Goal: Task Accomplishment & Management: Complete application form

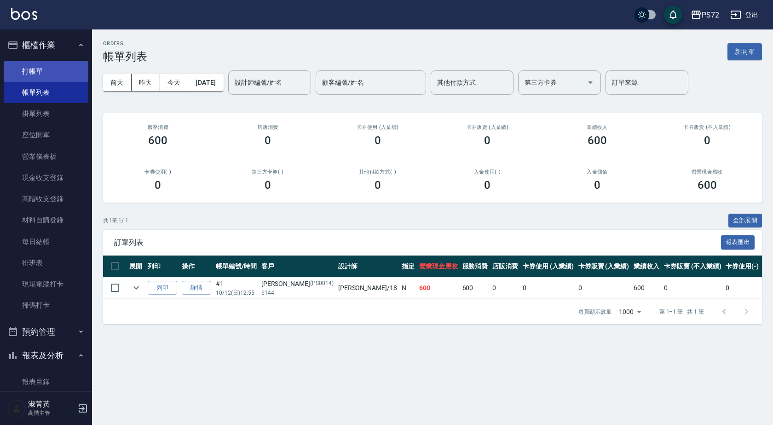
click at [54, 72] on link "打帳單" at bounding box center [46, 71] width 85 height 21
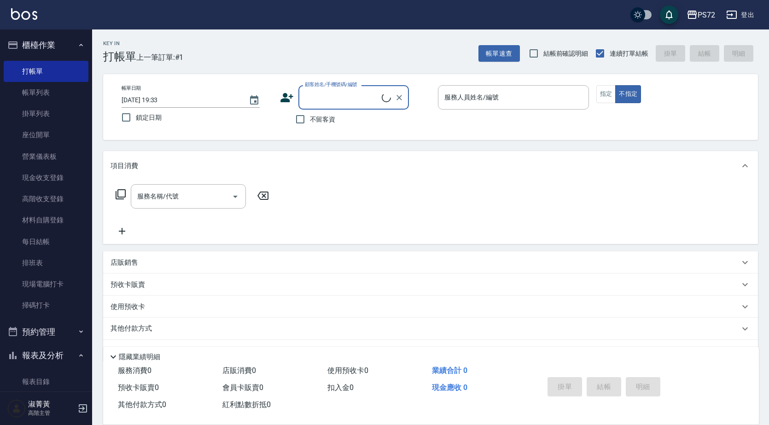
click at [350, 106] on div "顧客姓名/手機號碼/編號" at bounding box center [353, 97] width 110 height 24
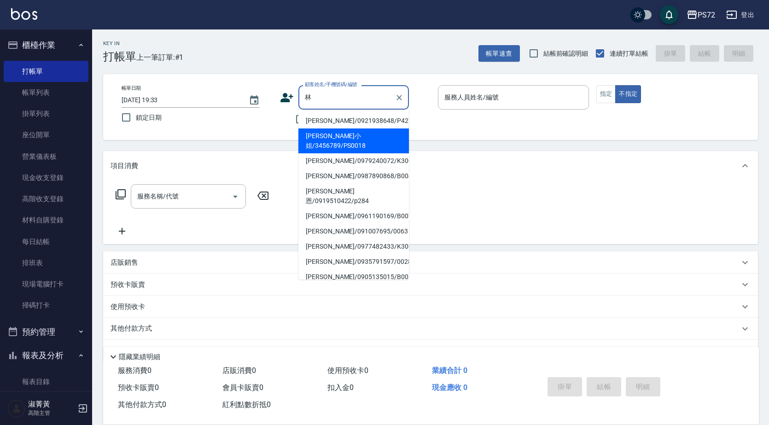
click at [374, 137] on li "[PERSON_NAME]小姐/3456789/PS0018" at bounding box center [353, 140] width 110 height 25
type input "[PERSON_NAME]小姐/3456789/PS0018"
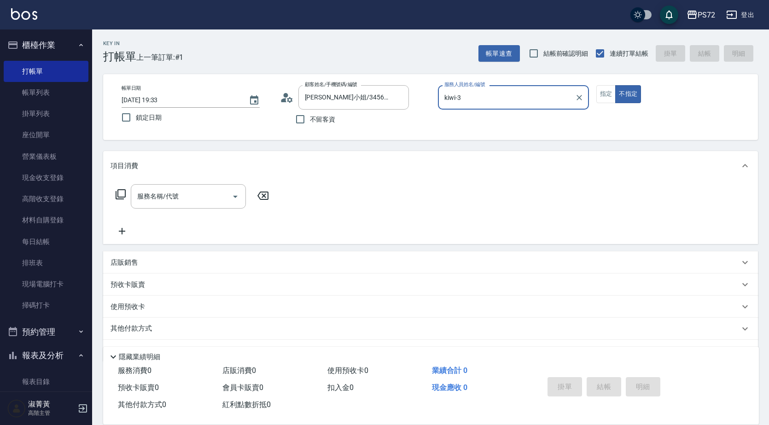
type input "kiwi-3"
click at [528, 92] on input "kiwi-3" at bounding box center [506, 97] width 129 height 16
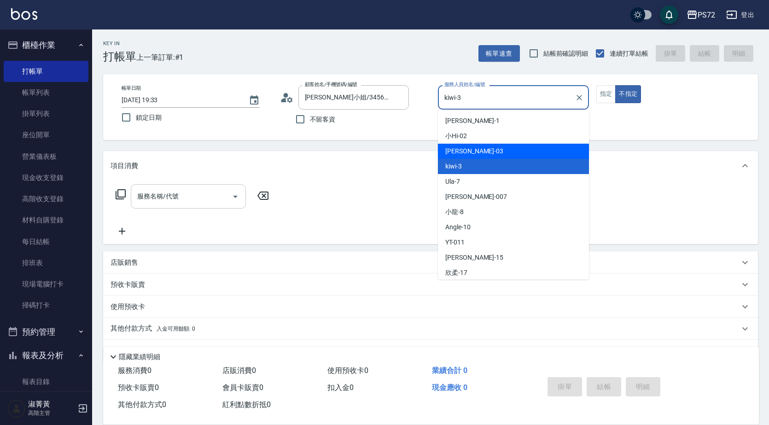
click at [155, 191] on div "服務名稱/代號 服務名稱/代號" at bounding box center [188, 196] width 115 height 24
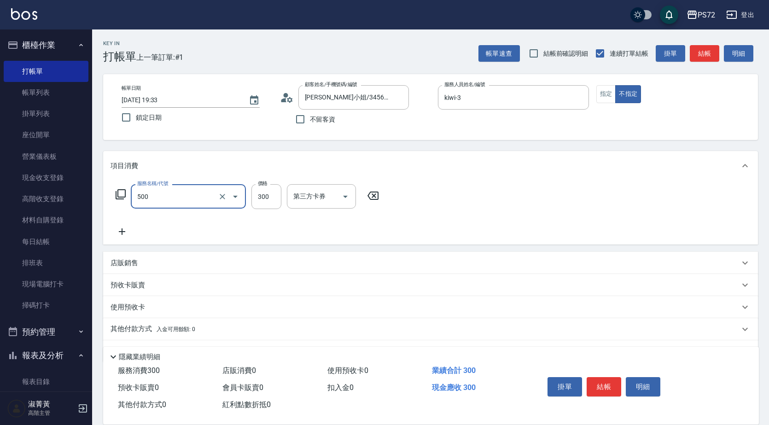
type input "洗髮(A級)(500)"
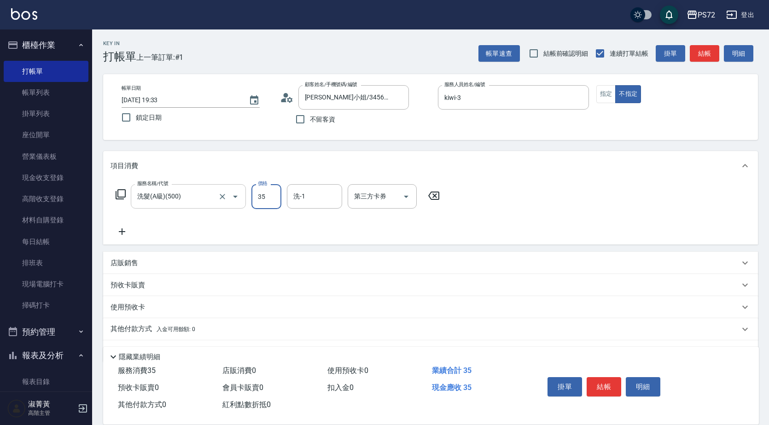
type input "350"
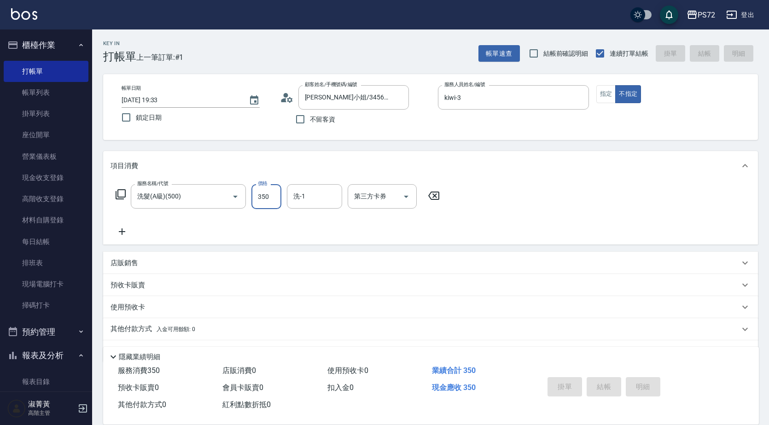
type input "[DATE] 19:34"
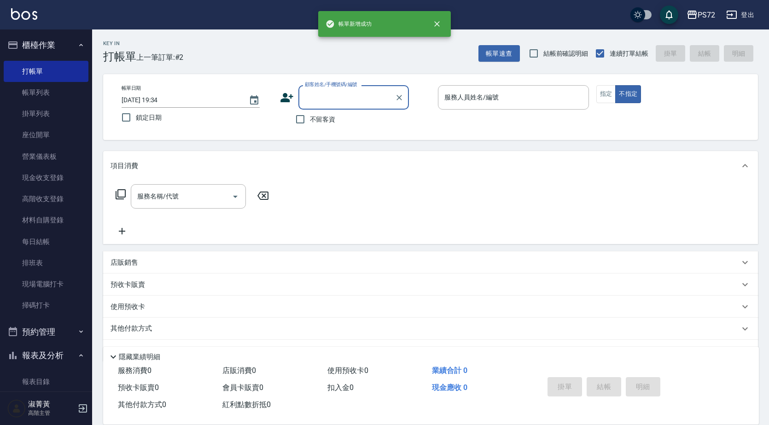
click at [344, 98] on input "顧客姓名/手機號碼/編號" at bounding box center [346, 97] width 88 height 16
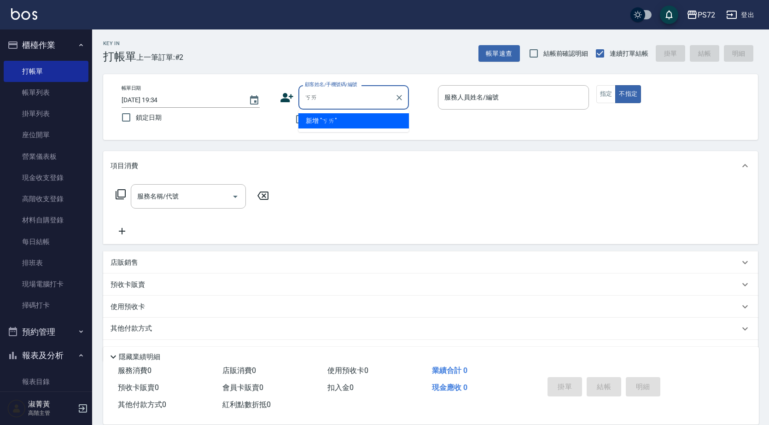
type input "凱"
type input "愾"
click at [356, 132] on li "薛達開/0983700326/K30114" at bounding box center [353, 135] width 110 height 15
type input "薛達開/0983700326/K30114"
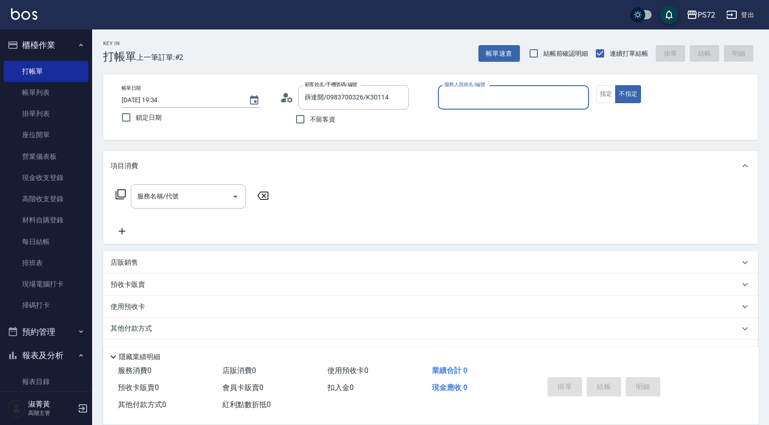
type input "kiwi-3"
click at [603, 94] on button "指定" at bounding box center [606, 94] width 20 height 18
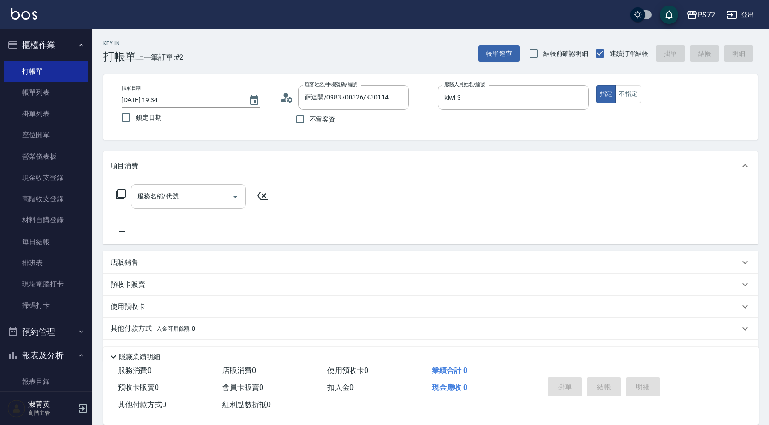
click at [191, 205] on div "服務名稱/代號" at bounding box center [188, 196] width 115 height 24
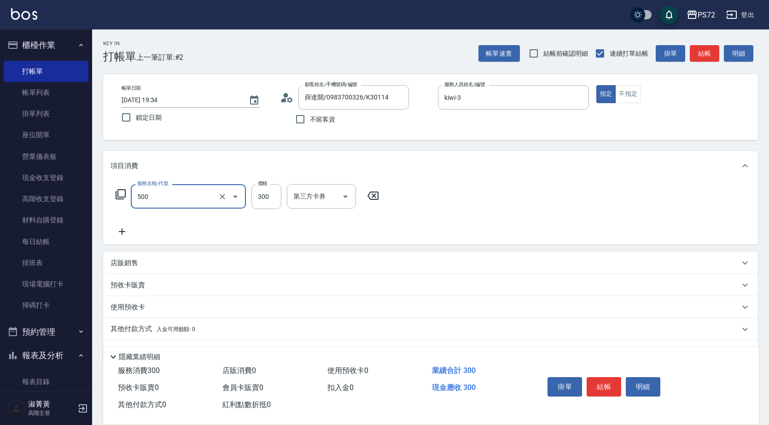
type input "洗髮(A級)(500)"
type input "350"
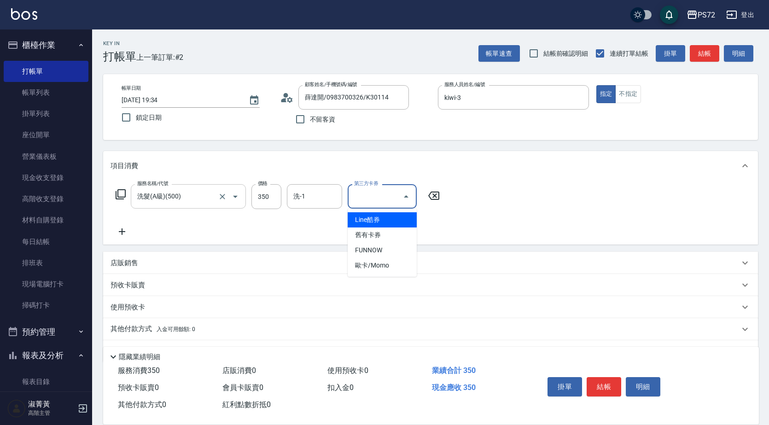
type input "Line酷券"
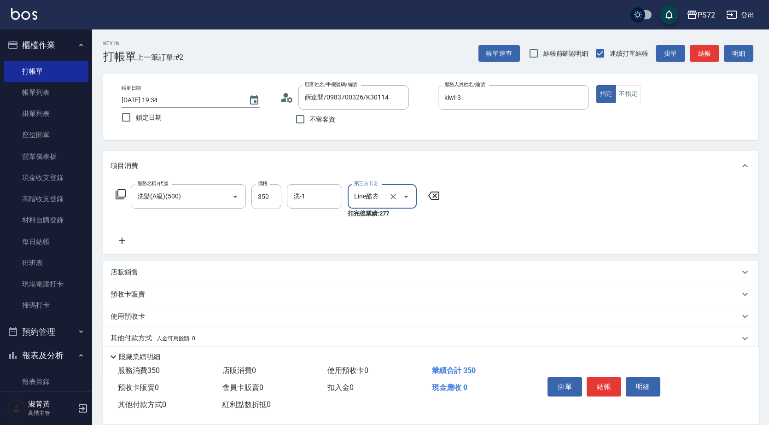
click at [403, 200] on icon "Open" at bounding box center [405, 196] width 11 height 11
click at [395, 199] on icon "Clear" at bounding box center [392, 196] width 9 height 9
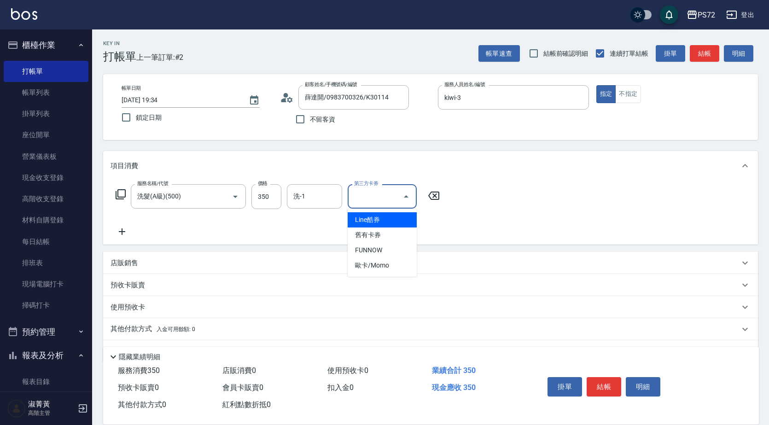
click at [123, 231] on icon at bounding box center [121, 231] width 23 height 11
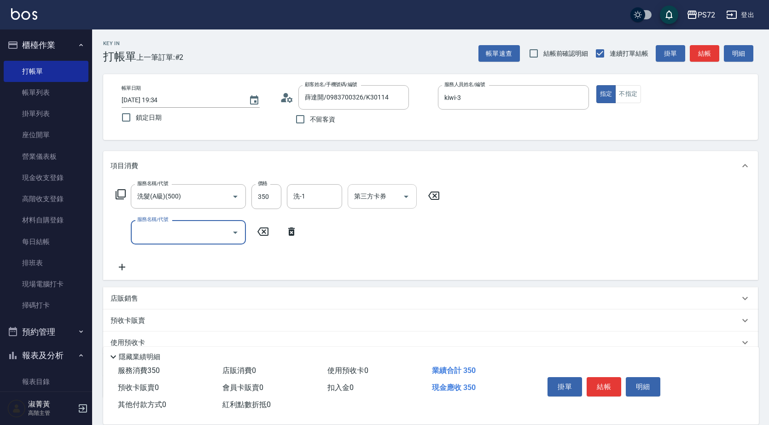
click at [140, 226] on input "服務名稱/代號" at bounding box center [181, 232] width 93 height 16
type input "學生剪髮(UP)(308)"
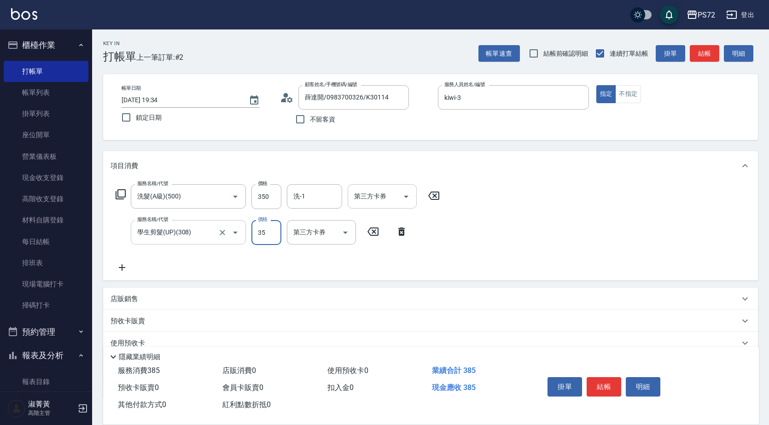
type input "350"
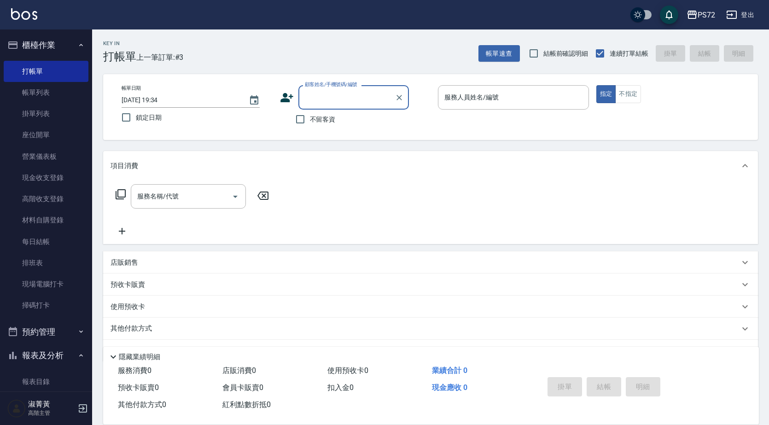
click at [330, 103] on input "顧客姓名/手機號碼/編號" at bounding box center [346, 97] width 88 height 16
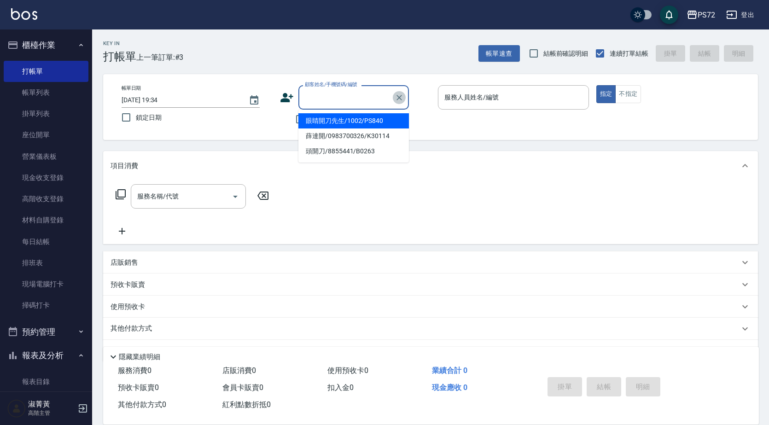
click at [400, 102] on icon "Clear" at bounding box center [398, 97] width 9 height 9
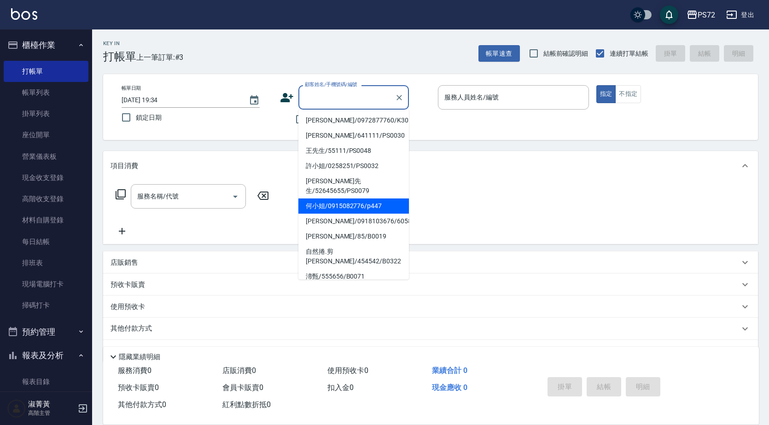
scroll to position [141, 0]
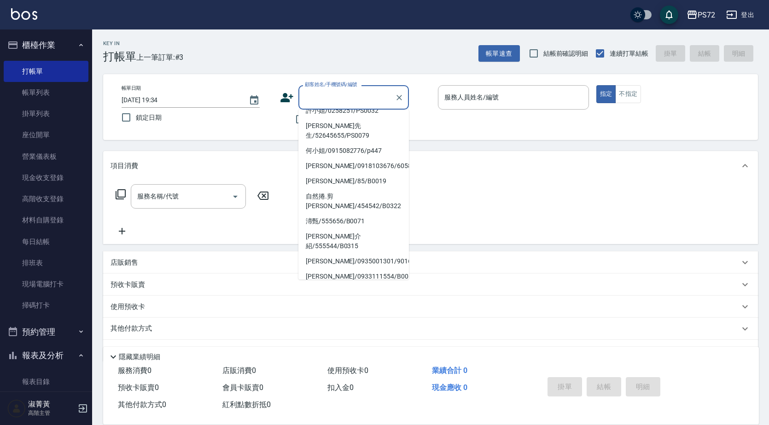
click at [340, 299] on li "[PERSON_NAME]/0952751305/K30049" at bounding box center [353, 306] width 110 height 15
type input "[PERSON_NAME]/0952751305/K30049"
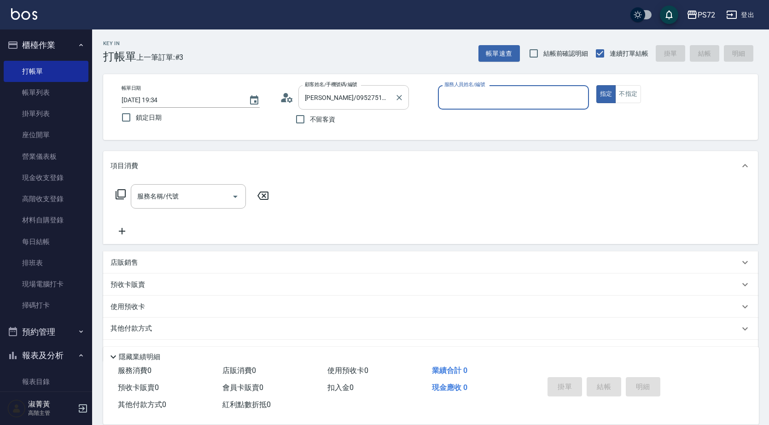
type input "kiwi-3"
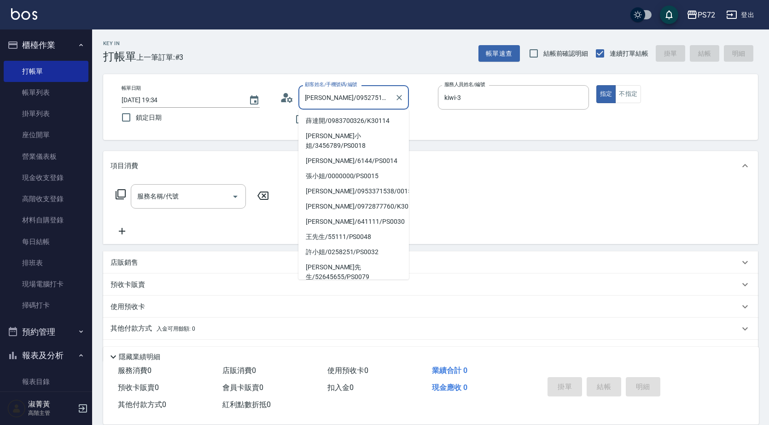
scroll to position [138, 0]
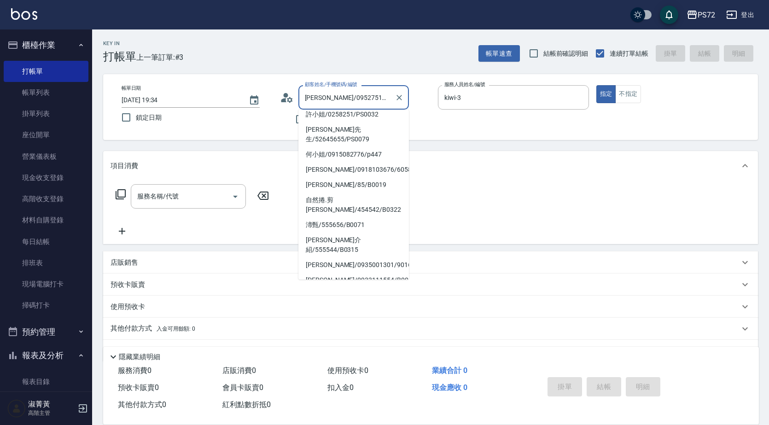
drag, startPoint x: 366, startPoint y: 97, endPoint x: 312, endPoint y: 98, distance: 54.8
click at [312, 98] on input "[PERSON_NAME]/0952751305/K30049" at bounding box center [346, 97] width 88 height 16
type input "邵"
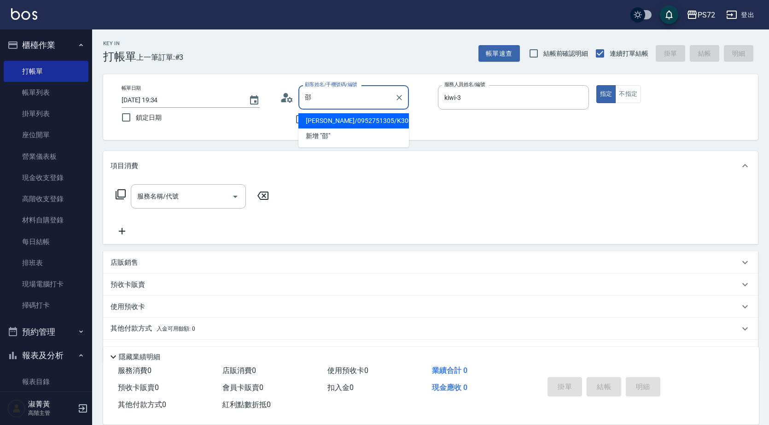
scroll to position [0, 0]
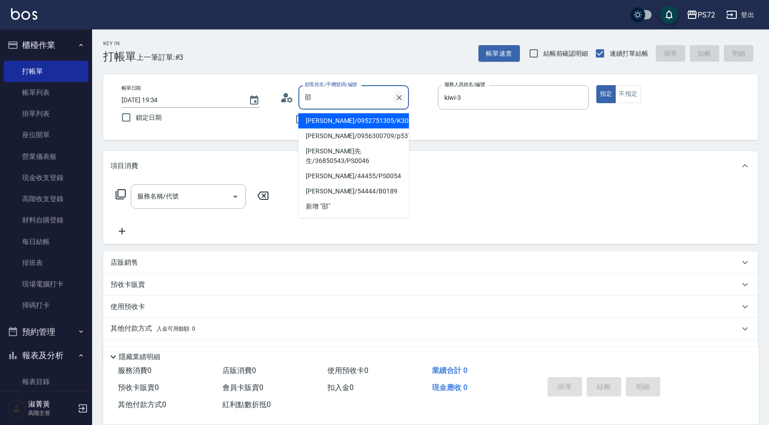
click at [398, 92] on button "Clear" at bounding box center [399, 97] width 13 height 13
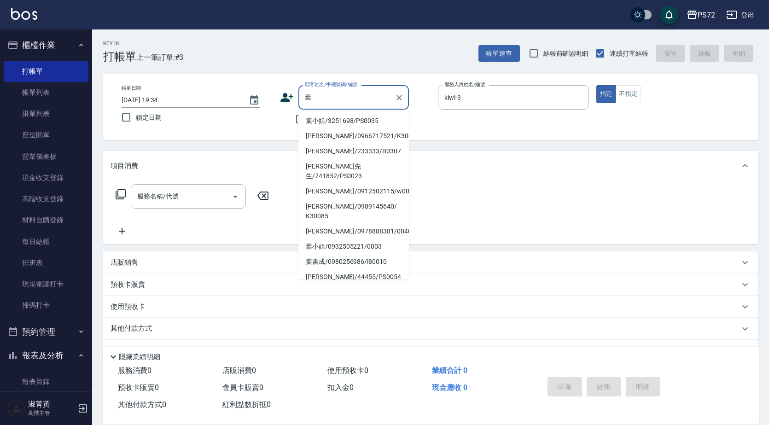
click at [341, 121] on li "葉小姐/3251698/PS0035" at bounding box center [353, 120] width 110 height 15
type input "葉小姐/3251698/PS0035"
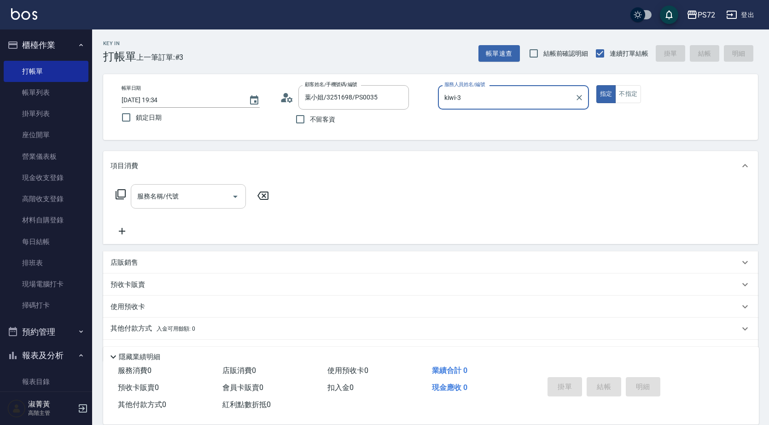
click at [205, 199] on input "服務名稱/代號" at bounding box center [181, 196] width 93 height 16
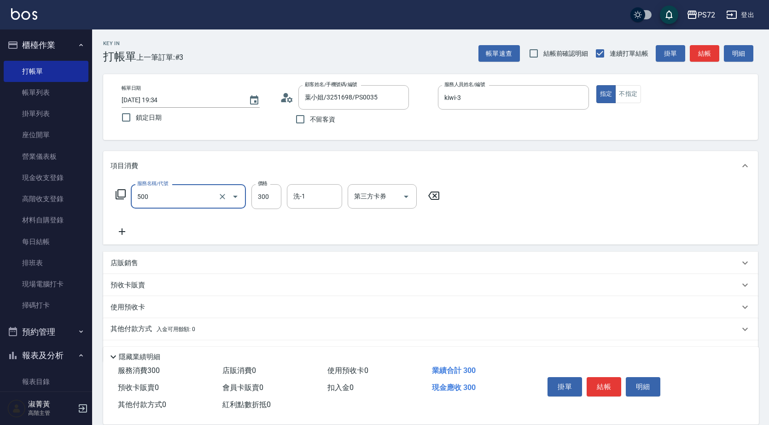
type input "洗髮(A級)(500)"
type input "350"
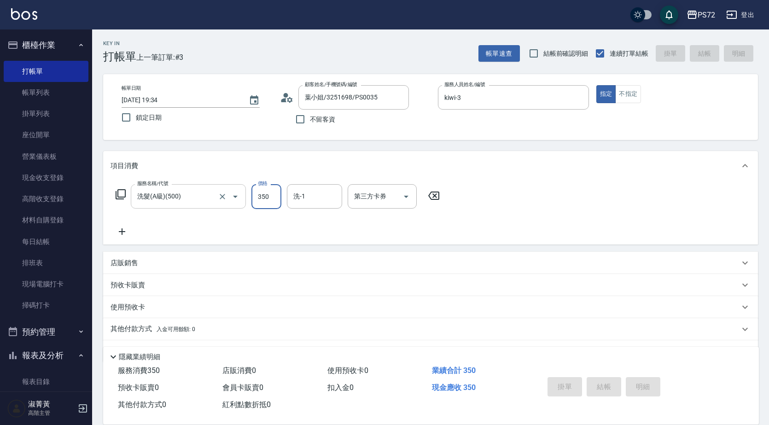
type input "[DATE] 19:36"
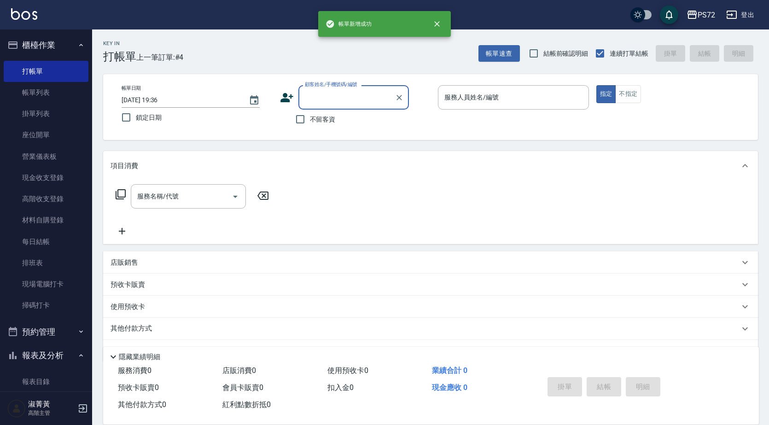
click at [341, 100] on input "顧客姓名/手機號碼/編號" at bounding box center [346, 97] width 88 height 16
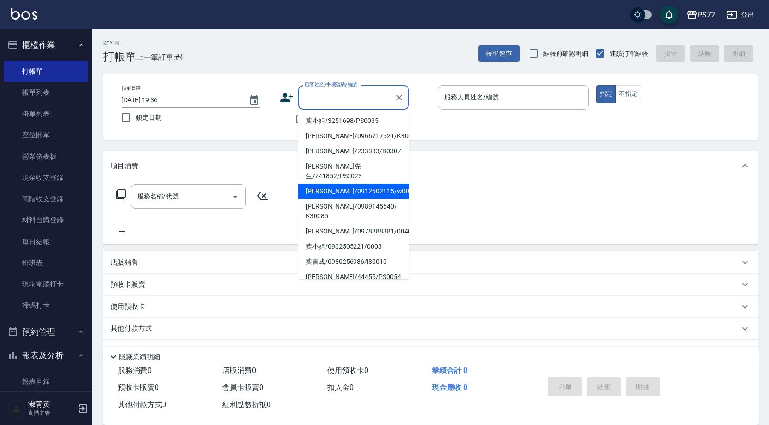
scroll to position [141, 0]
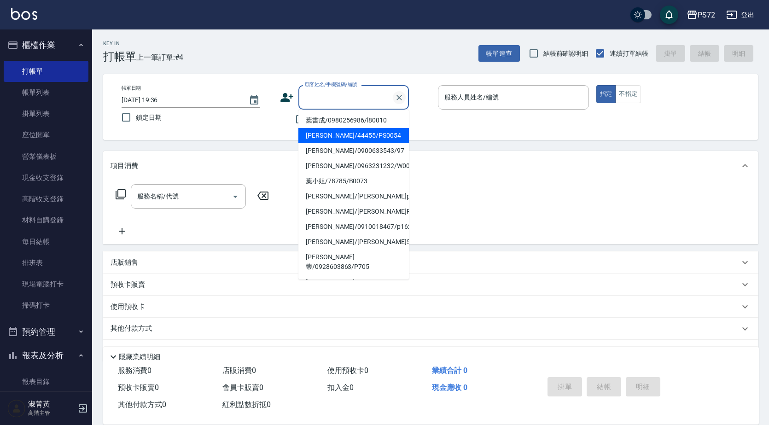
click at [400, 99] on icon "Clear" at bounding box center [399, 98] width 6 height 6
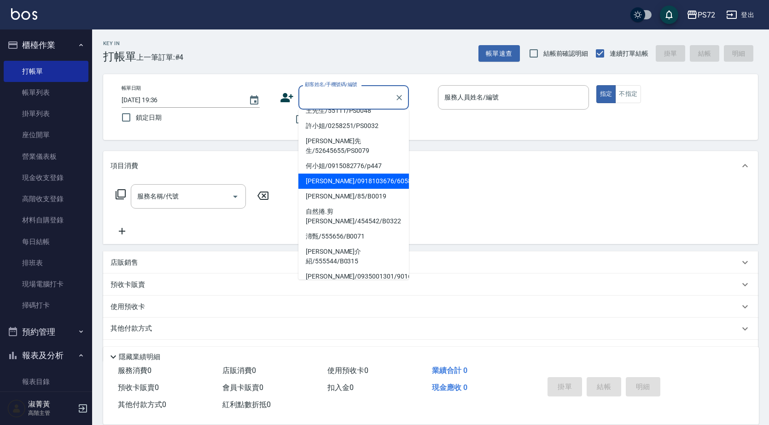
scroll to position [25, 0]
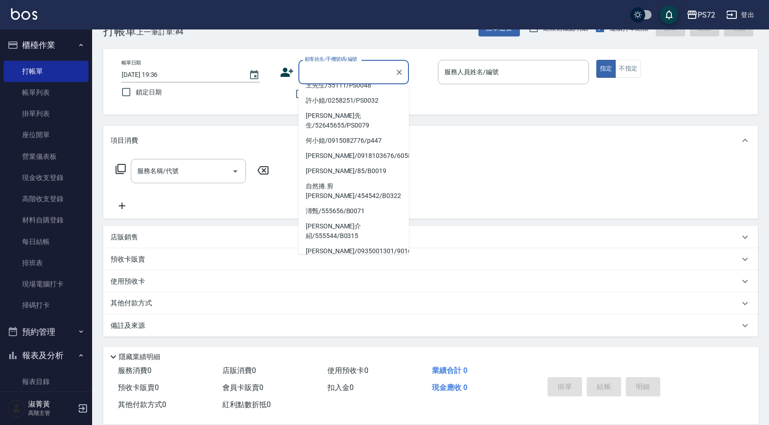
drag, startPoint x: 345, startPoint y: 230, endPoint x: 350, endPoint y: 214, distance: 17.2
click at [345, 259] on li "[PERSON_NAME]/0933111554/B0068" at bounding box center [353, 266] width 110 height 15
type input "[PERSON_NAME]/0933111554/B0068"
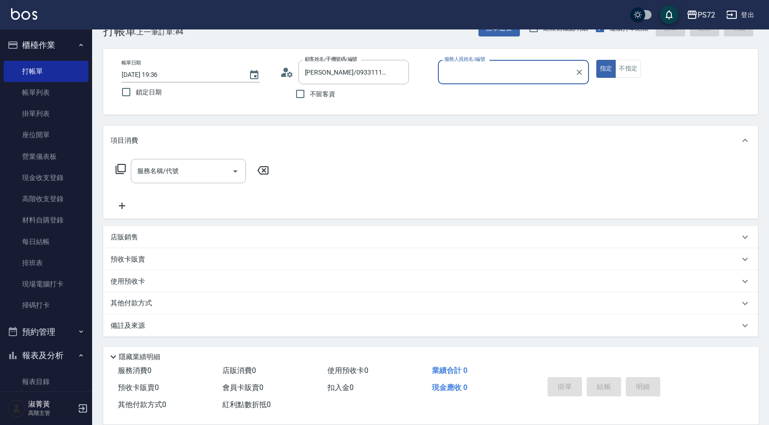
type input "小Hi-02"
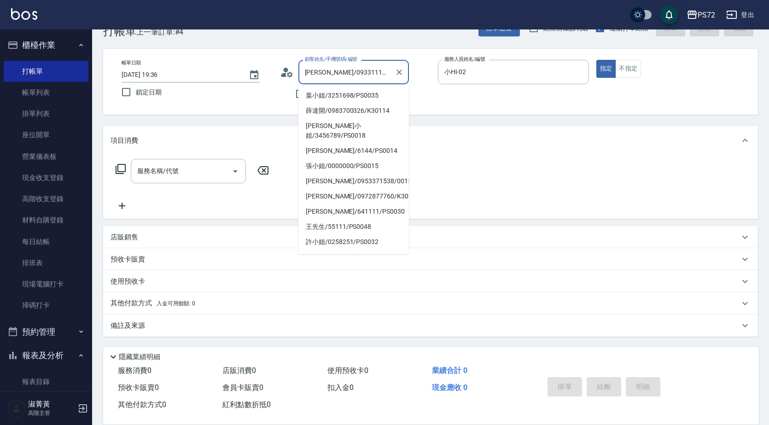
scroll to position [122, 0]
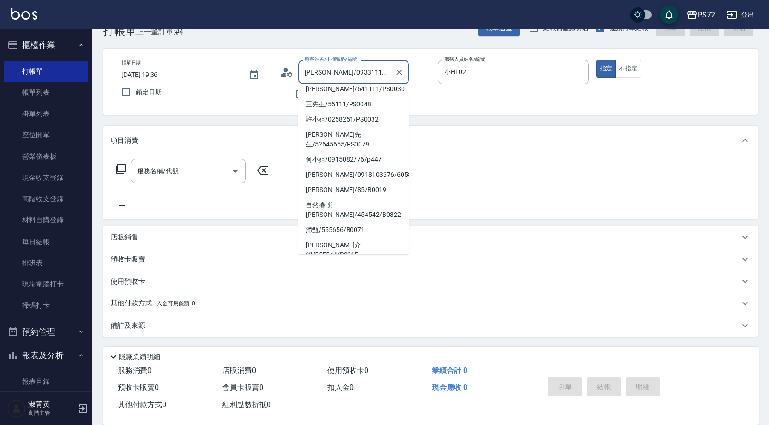
drag, startPoint x: 366, startPoint y: 76, endPoint x: 312, endPoint y: 73, distance: 54.4
click at [312, 73] on input "[PERSON_NAME]/0933111554/B0068" at bounding box center [346, 72] width 88 height 16
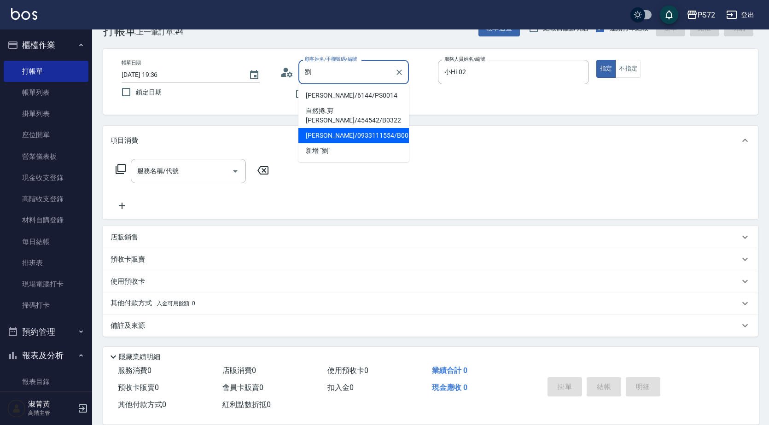
scroll to position [0, 0]
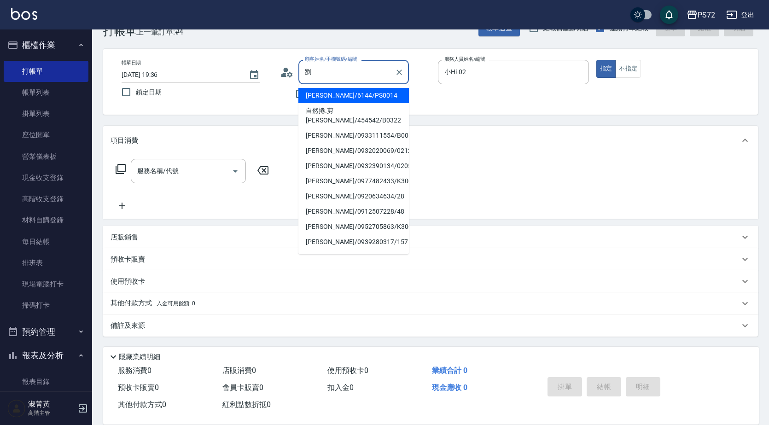
click at [377, 96] on li "[PERSON_NAME]/6144/PS0014" at bounding box center [353, 95] width 110 height 15
type input "[PERSON_NAME]/6144/PS0014"
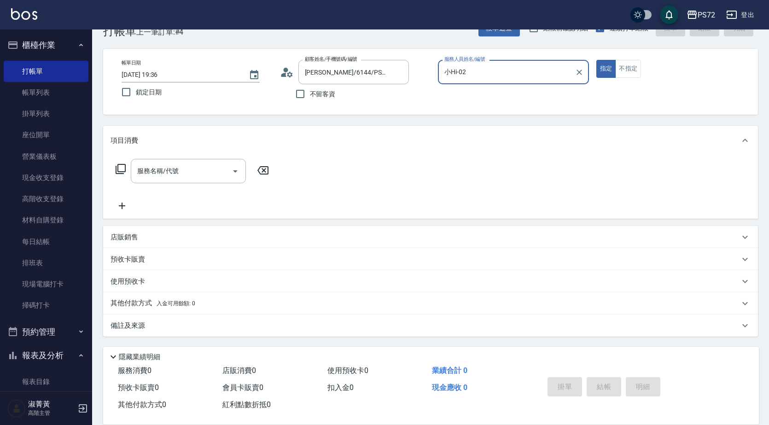
click at [493, 76] on input "小Hi-02" at bounding box center [506, 72] width 129 height 16
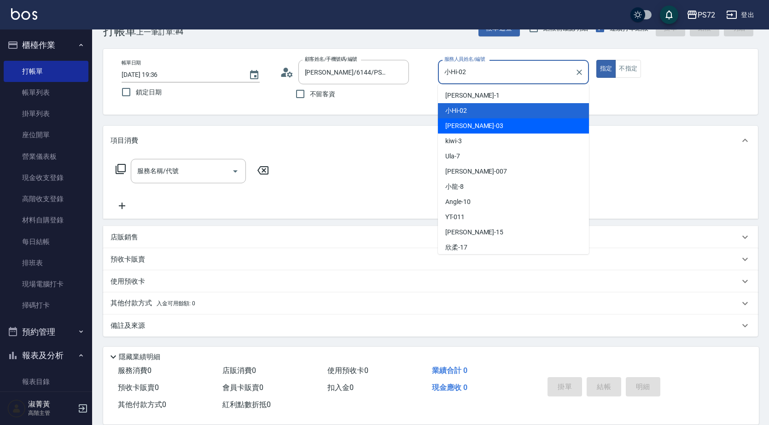
click at [480, 132] on div "[PERSON_NAME]03" at bounding box center [513, 125] width 151 height 15
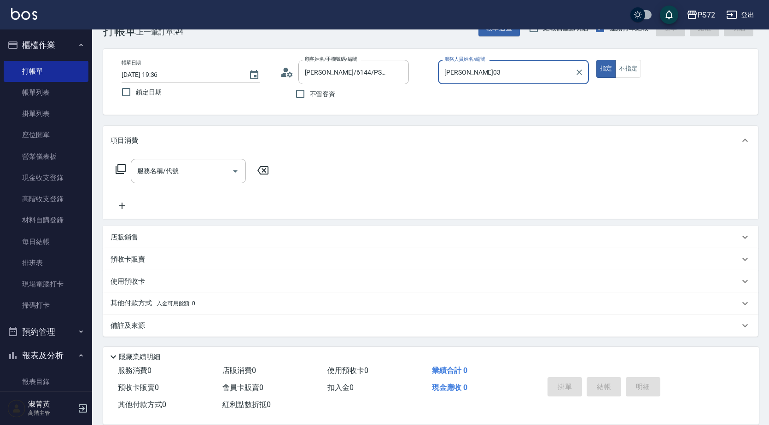
click at [485, 79] on input "[PERSON_NAME]03" at bounding box center [506, 72] width 129 height 16
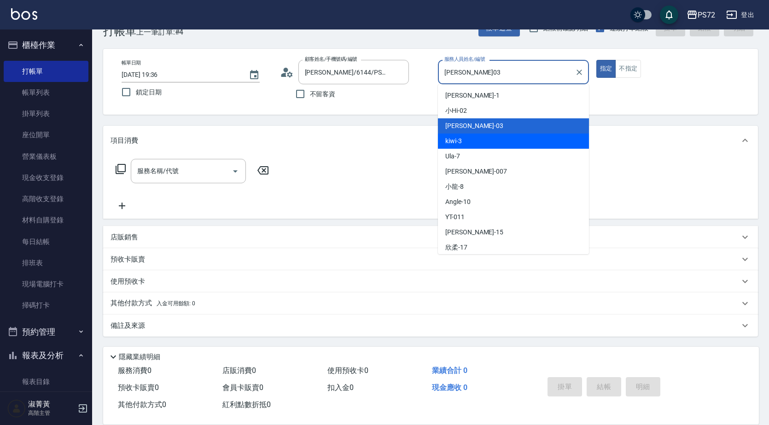
click at [469, 147] on div "kiwi -3" at bounding box center [513, 140] width 151 height 15
type input "kiwi-3"
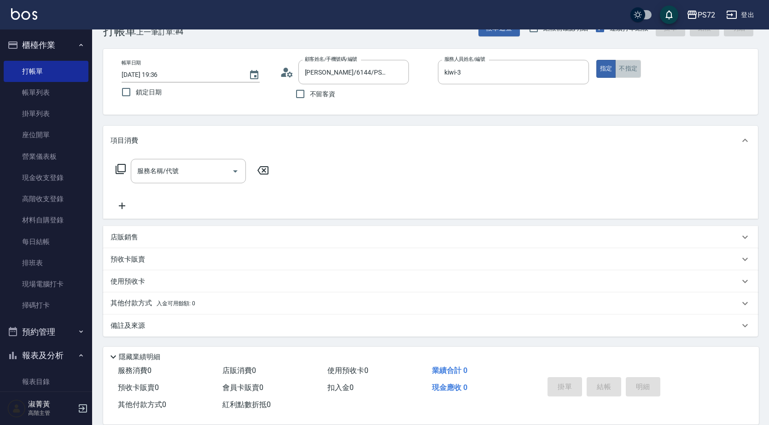
click at [623, 73] on button "不指定" at bounding box center [628, 69] width 26 height 18
click at [165, 180] on div "服務名稱/代號" at bounding box center [188, 171] width 115 height 24
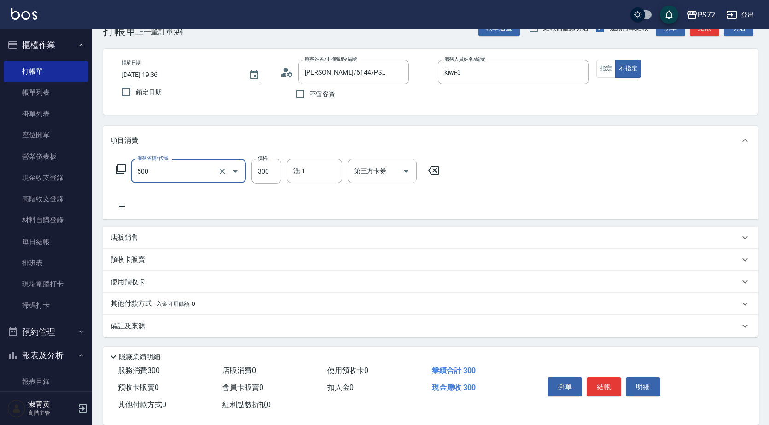
type input "洗髮(A級)(500)"
type input "350"
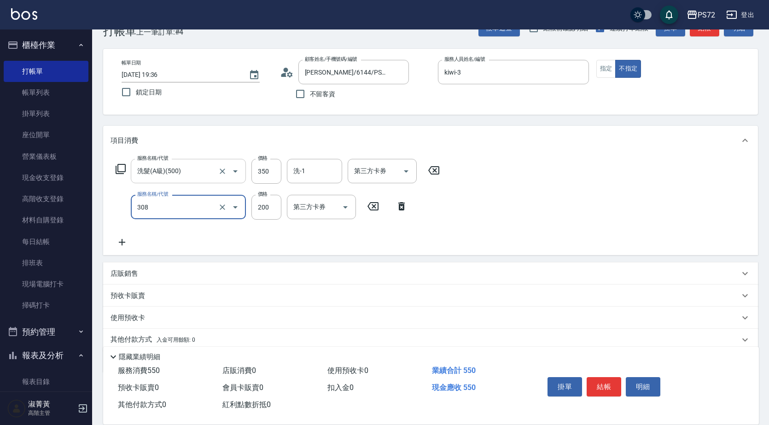
type input "學生剪髮(UP)(308)"
type input "350"
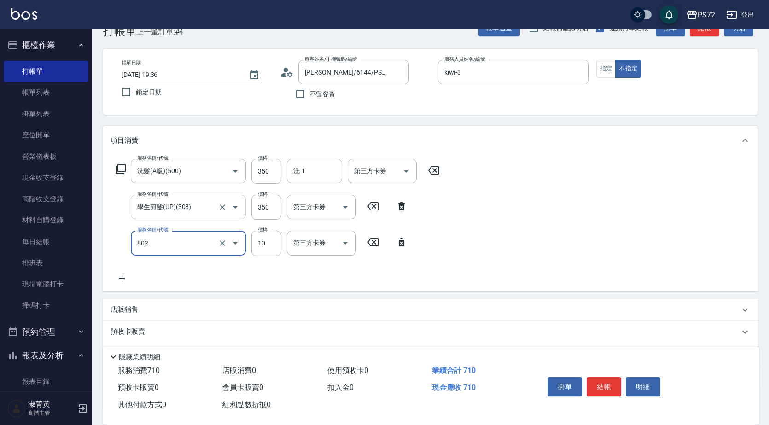
type input "潤絲(802)"
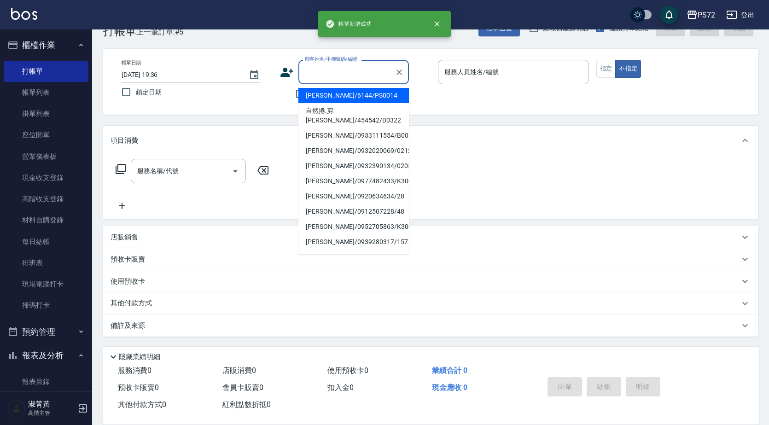
click at [363, 75] on input "顧客姓名/手機號碼/編號" at bounding box center [346, 72] width 88 height 16
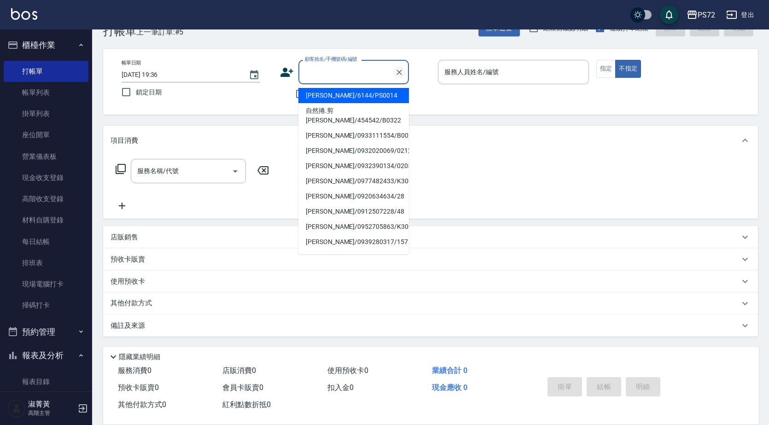
click at [402, 72] on icon "Clear" at bounding box center [398, 72] width 9 height 9
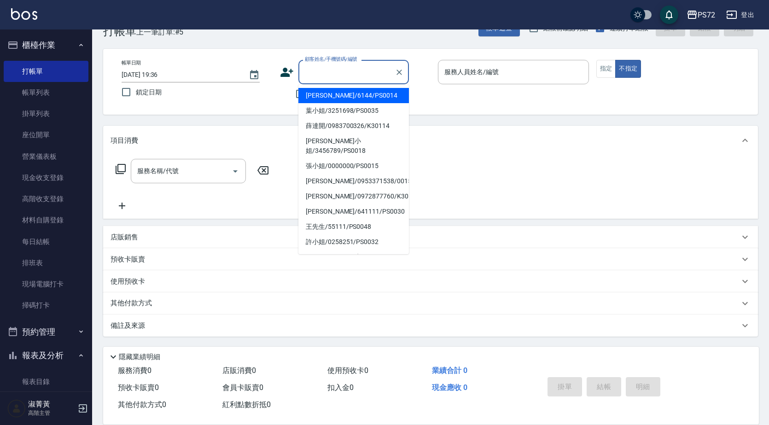
click at [331, 70] on input "顧客姓名/手機號碼/編號" at bounding box center [346, 72] width 88 height 16
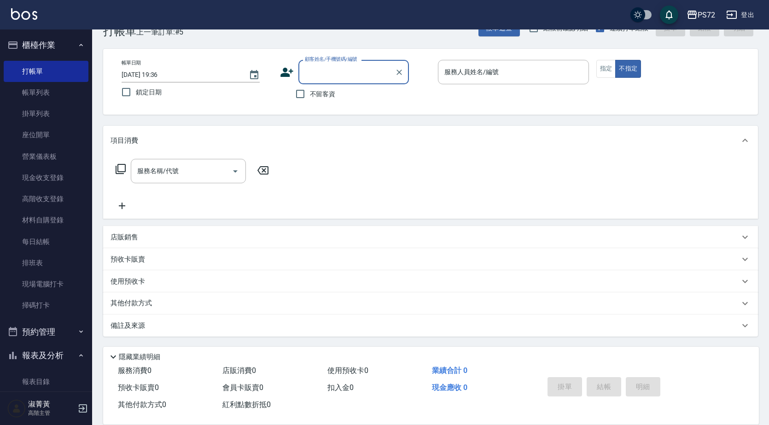
click at [331, 70] on input "顧客姓名/手機號碼/編號" at bounding box center [346, 72] width 88 height 16
type input "囉"
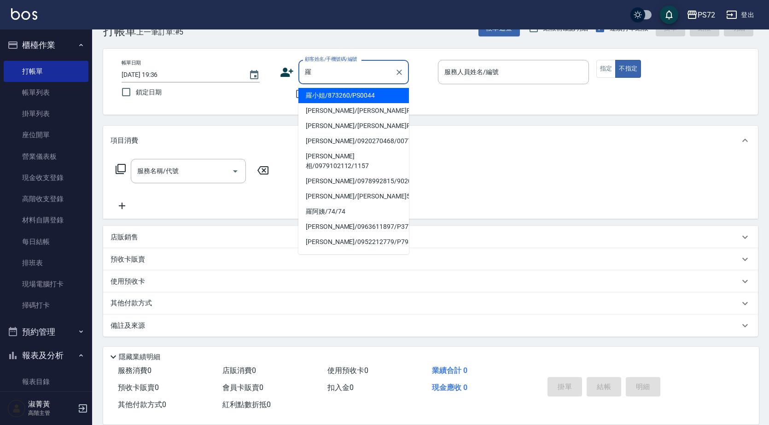
click at [355, 102] on li "羅小姐/873260/PS0044" at bounding box center [353, 95] width 110 height 15
type input "羅小姐/873260/PS0044"
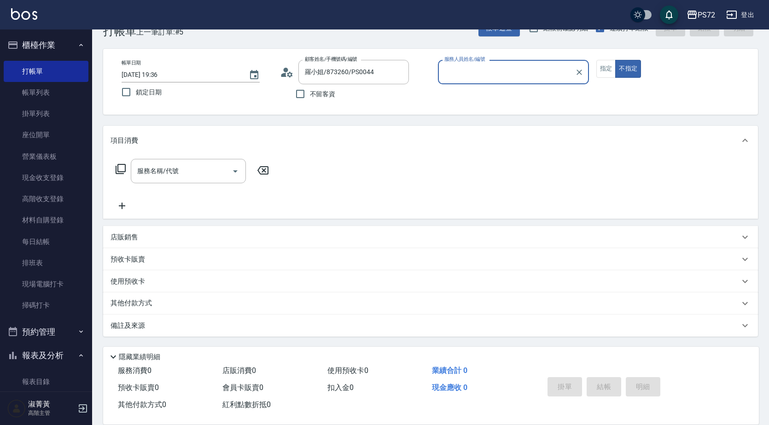
type input "kiwi-3"
click at [608, 68] on button "指定" at bounding box center [606, 69] width 20 height 18
click at [166, 164] on div "服務名稱/代號 服務名稱/代號" at bounding box center [188, 171] width 115 height 24
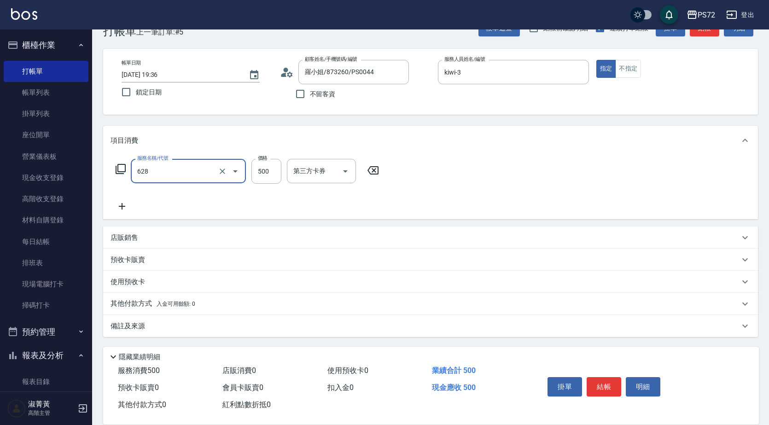
type input "寶齡舒醒清潔500(628)"
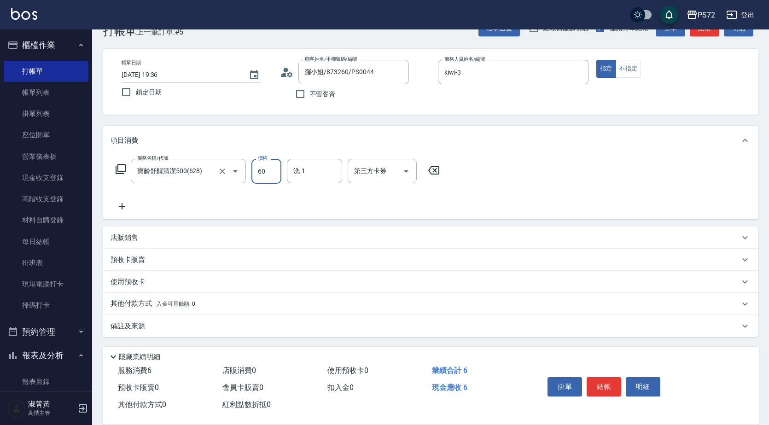
type input "600"
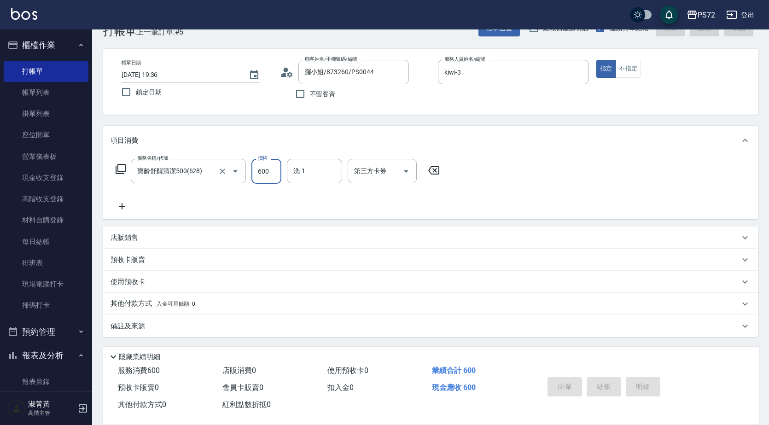
type input "[DATE] 19:37"
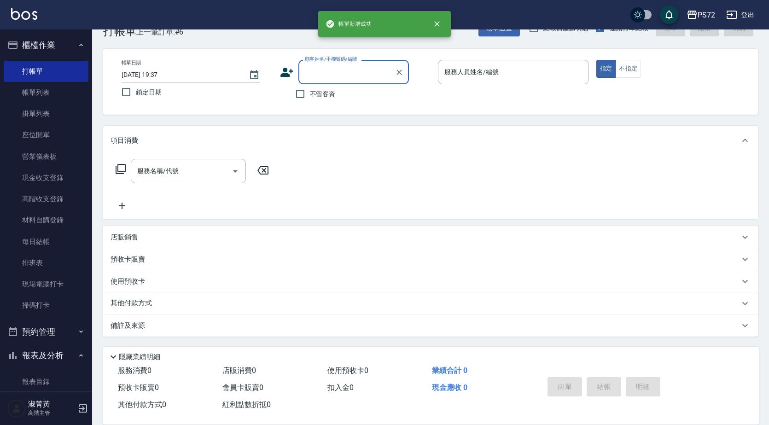
click at [339, 77] on input "顧客姓名/手機號碼/編號" at bounding box center [346, 72] width 88 height 16
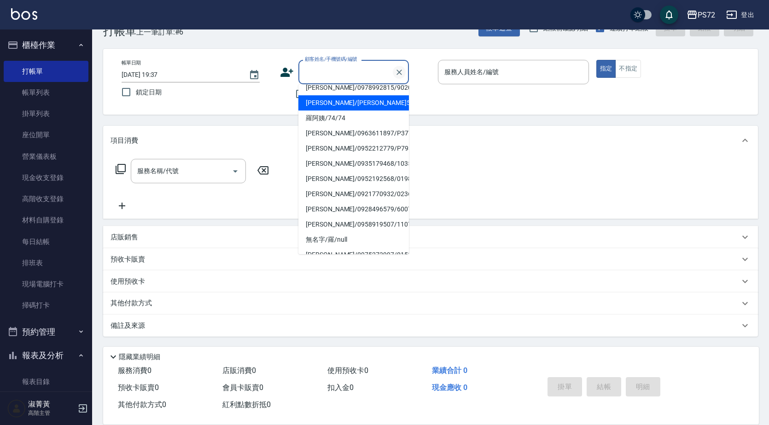
scroll to position [96, 0]
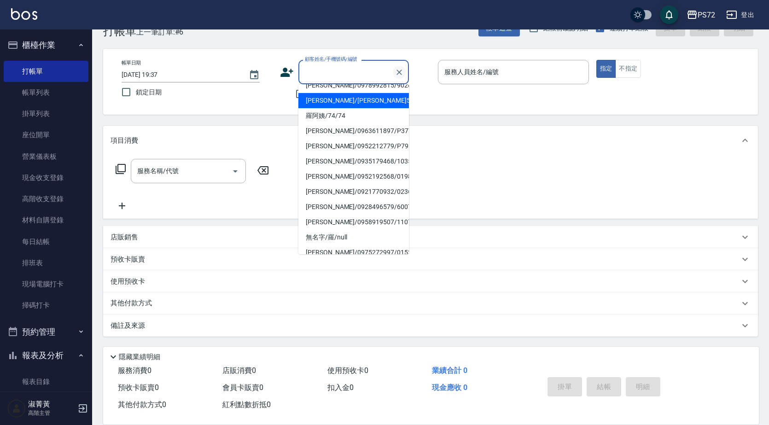
click at [398, 69] on icon "Clear" at bounding box center [398, 72] width 9 height 9
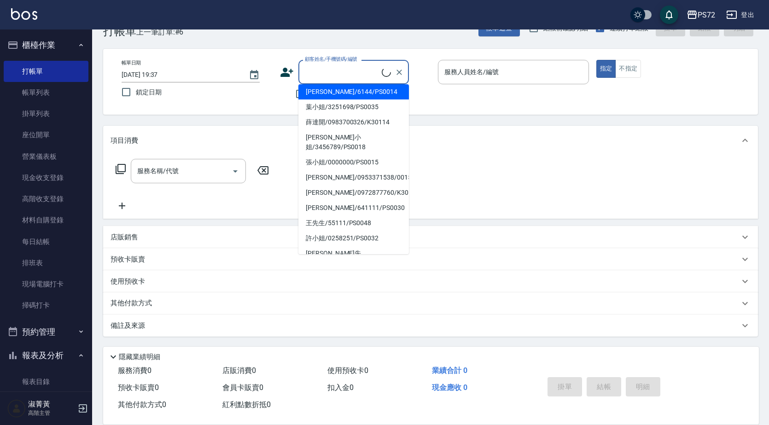
scroll to position [19, 0]
click at [339, 75] on input "顧客姓名/手機號碼/編號" at bounding box center [346, 72] width 88 height 16
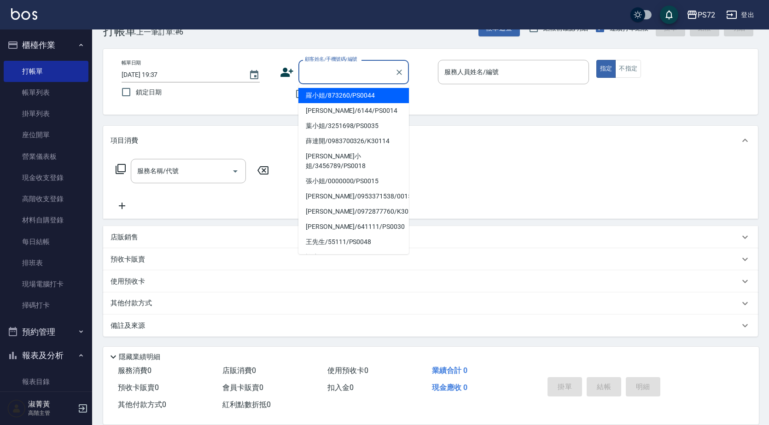
click at [332, 66] on input "顧客姓名/手機號碼/編號" at bounding box center [346, 72] width 88 height 16
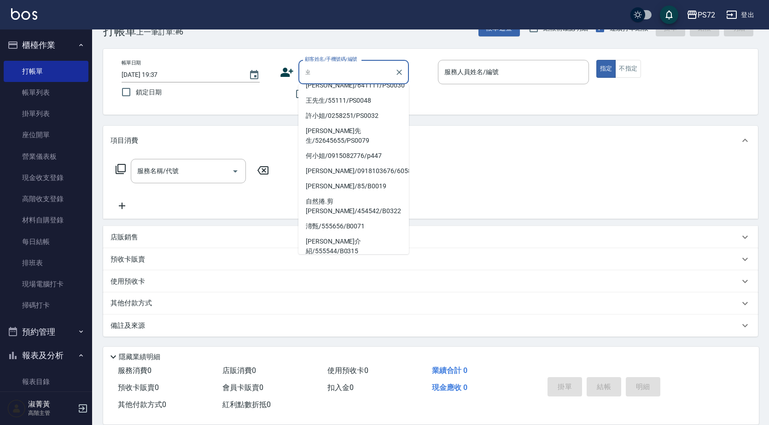
scroll to position [0, 0]
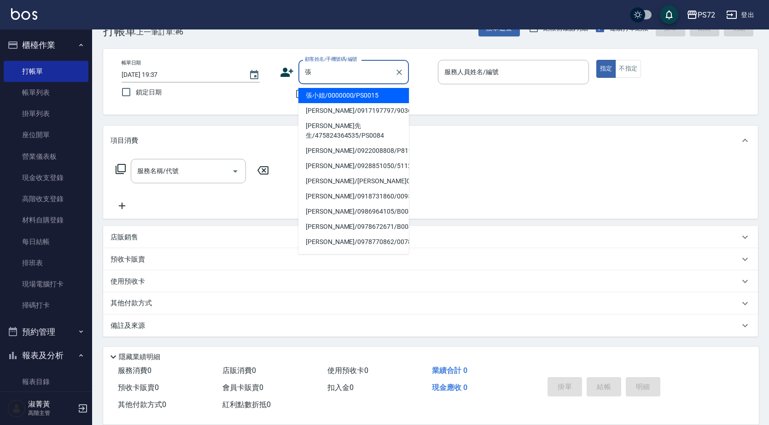
click at [357, 99] on li "張小姐/0000000/PS0015" at bounding box center [353, 95] width 110 height 15
type input "張小姐/0000000/PS0015"
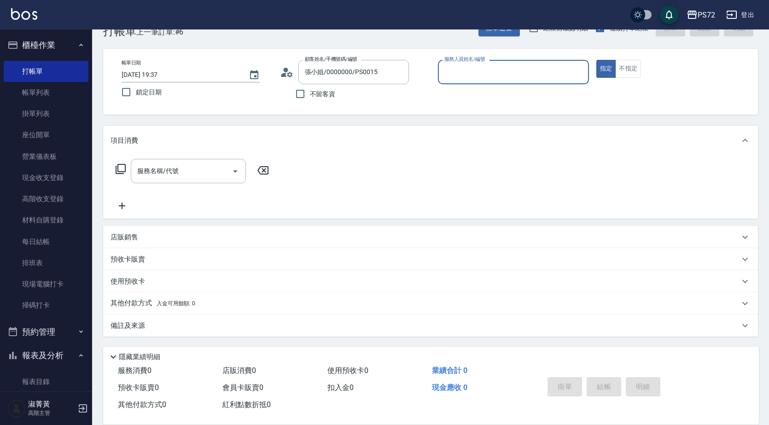
type input "kiwi-3"
click at [623, 69] on button "不指定" at bounding box center [628, 69] width 26 height 18
click at [124, 155] on div "項目消費" at bounding box center [430, 140] width 655 height 29
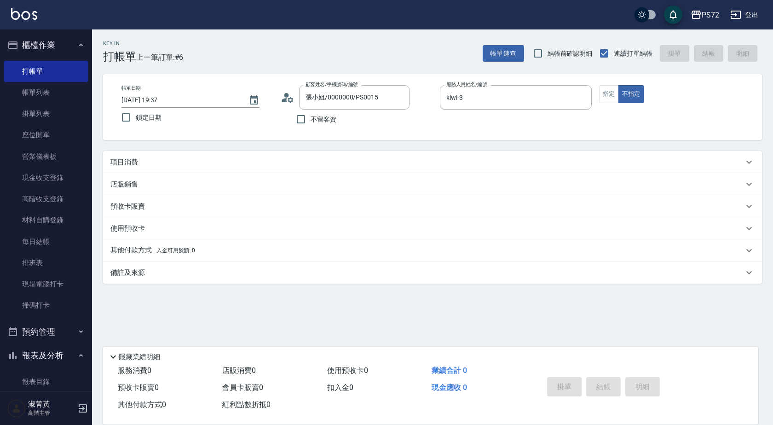
click at [144, 162] on div "項目消費" at bounding box center [426, 162] width 633 height 10
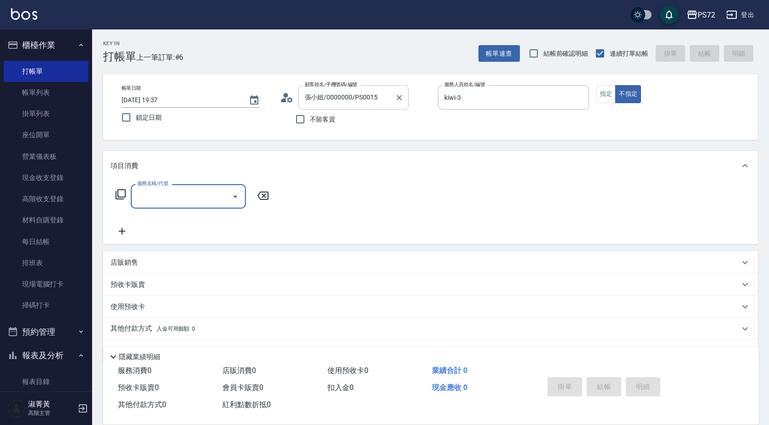
click at [355, 104] on input "張小姐/0000000/PS0015" at bounding box center [346, 97] width 88 height 16
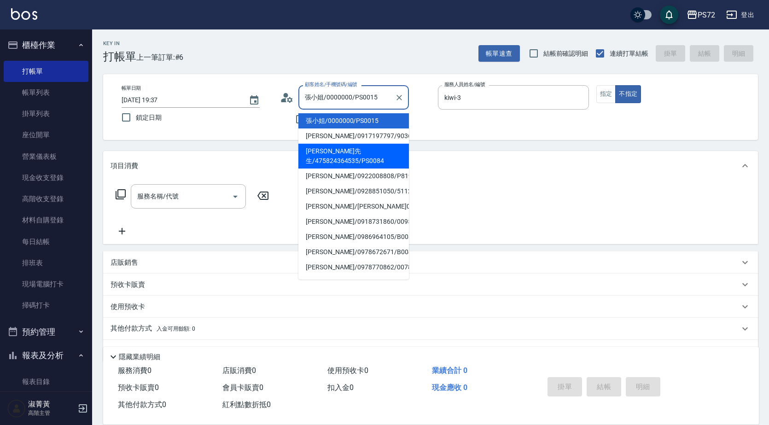
click at [359, 151] on li "[PERSON_NAME]先生/475824364535/PS0084" at bounding box center [353, 156] width 110 height 25
type input "[PERSON_NAME]先生/475824364535/PS0084"
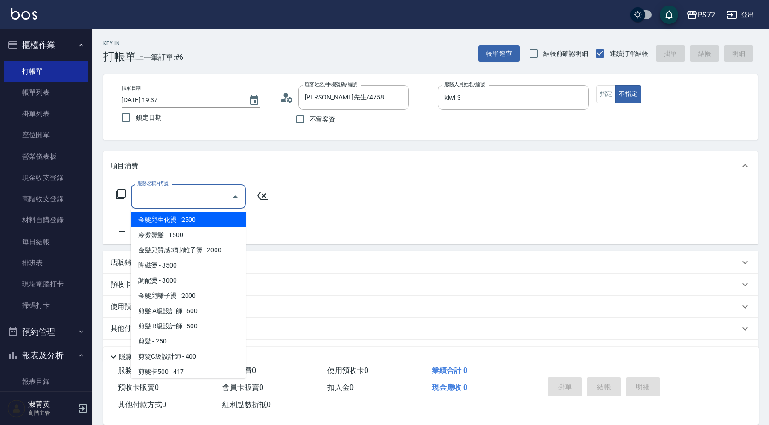
click at [154, 190] on input "服務名稱/代號" at bounding box center [181, 196] width 93 height 16
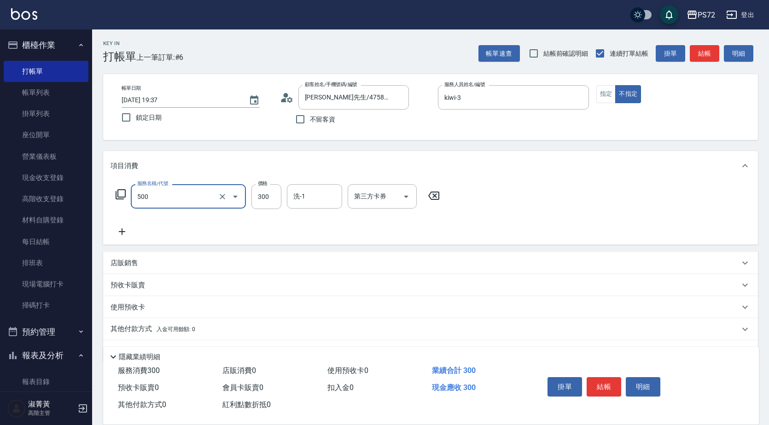
type input "洗髮(A級)(500)"
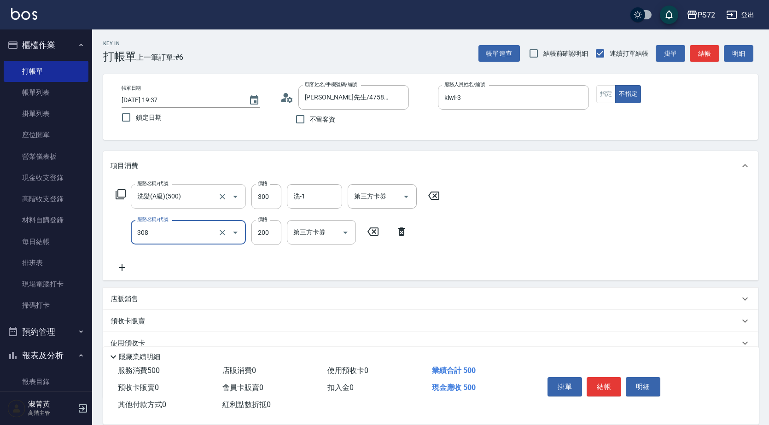
type input "學生剪髮(UP)(308)"
click at [264, 199] on input "300" at bounding box center [266, 196] width 30 height 25
type input "250"
click at [261, 228] on input "200" at bounding box center [266, 232] width 30 height 25
type input "300"
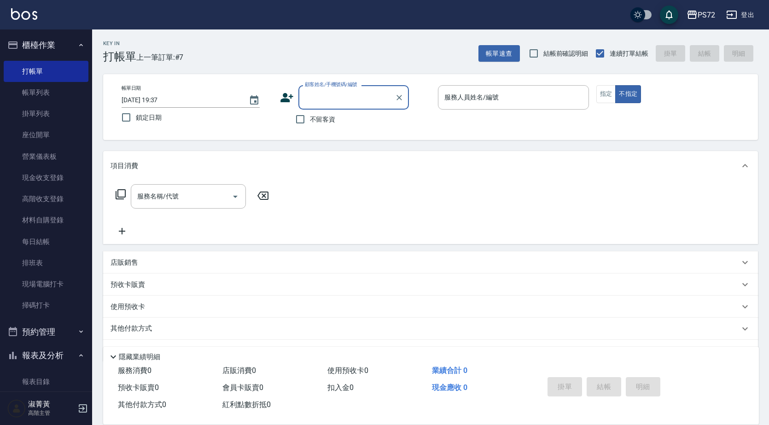
click at [380, 90] on input "顧客姓名/手機號碼/編號" at bounding box center [346, 97] width 88 height 16
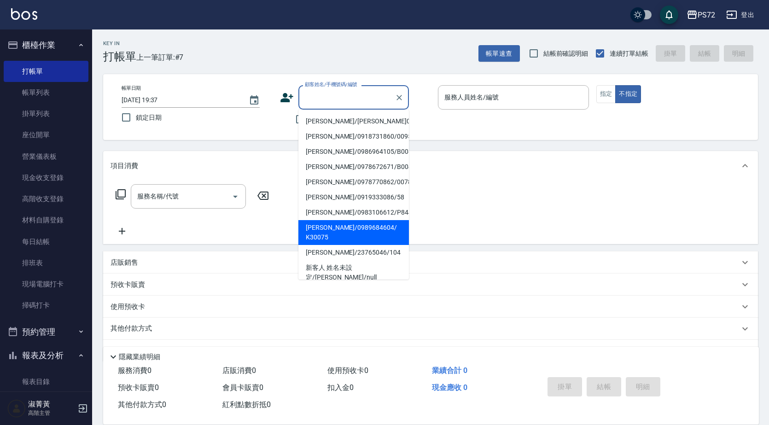
scroll to position [141, 0]
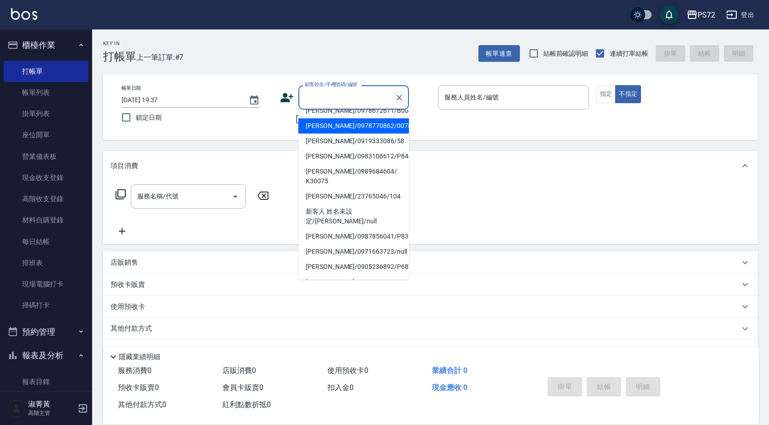
click at [398, 96] on icon "Clear" at bounding box center [399, 98] width 6 height 6
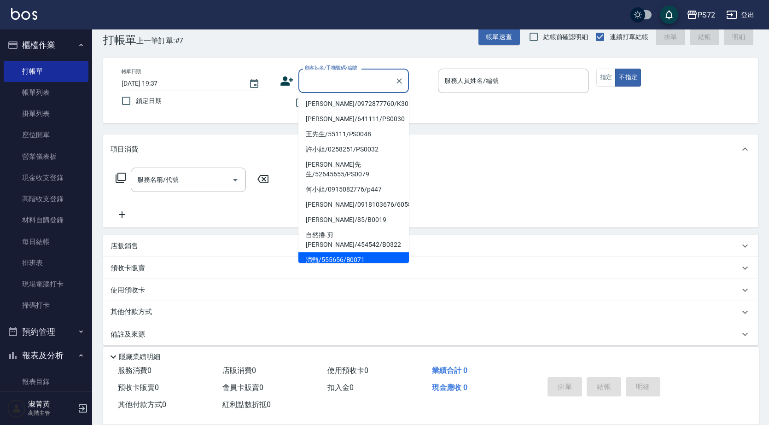
scroll to position [25, 0]
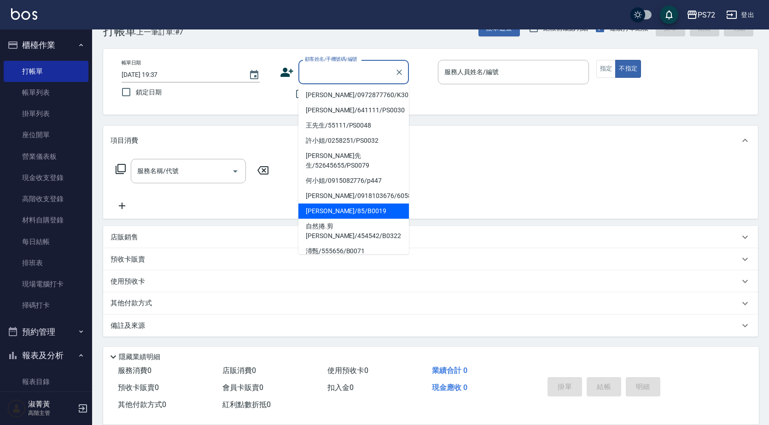
click at [347, 203] on li "[PERSON_NAME]/85/B0019" at bounding box center [353, 210] width 110 height 15
type input "[PERSON_NAME]/85/B0019"
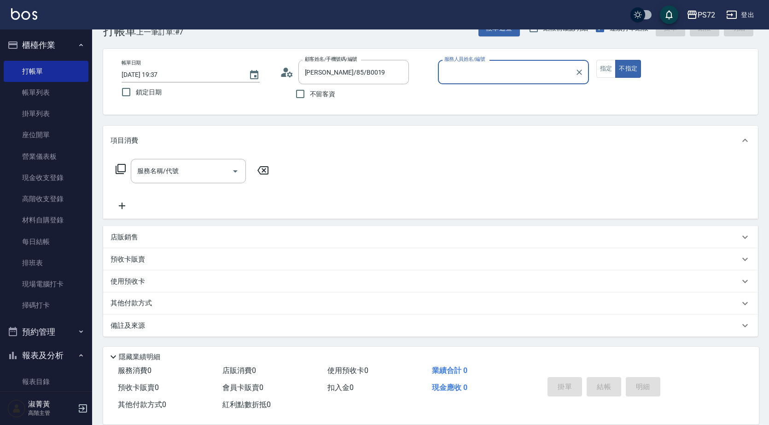
type input "小Hi-02"
drag, startPoint x: 364, startPoint y: 81, endPoint x: 313, endPoint y: 79, distance: 50.7
click at [312, 79] on div "[PERSON_NAME]/85/B0019 顧客姓名/手機號碼/編號" at bounding box center [353, 72] width 110 height 24
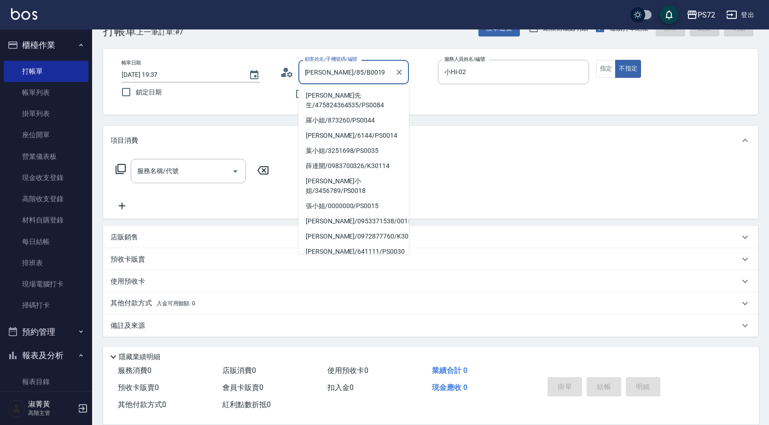
scroll to position [77, 0]
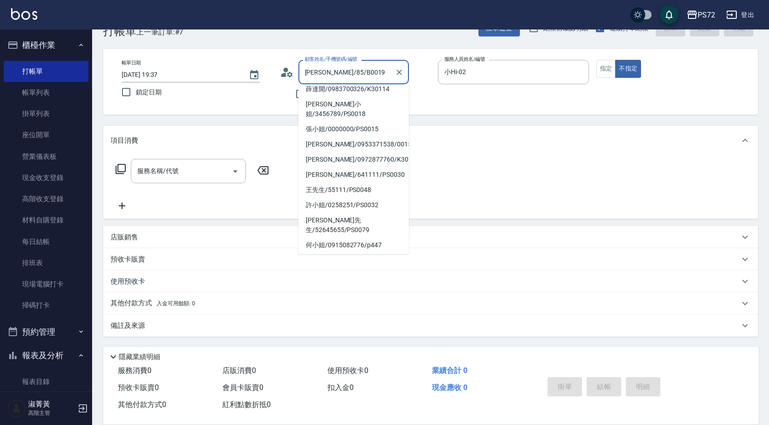
click at [316, 78] on input "[PERSON_NAME]/85/B0019" at bounding box center [346, 72] width 88 height 16
click at [398, 71] on icon "Clear" at bounding box center [399, 73] width 6 height 6
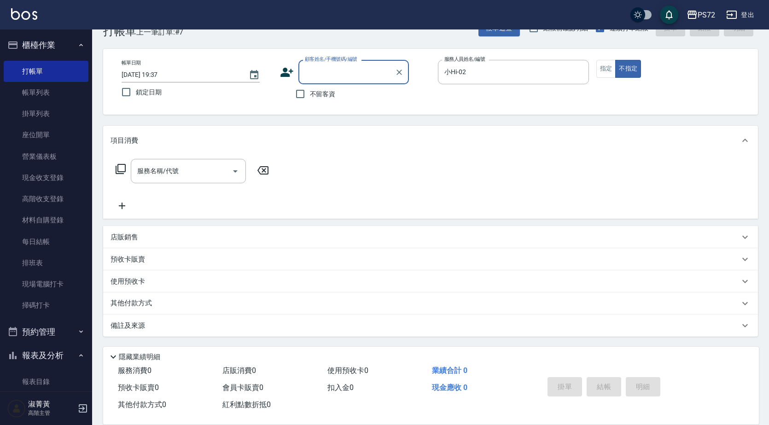
click at [346, 77] on input "顧客姓名/手機號碼/編號" at bounding box center [346, 72] width 88 height 16
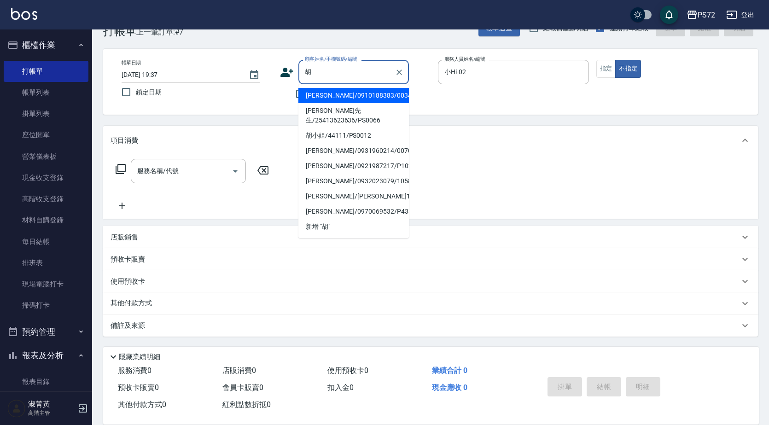
click at [355, 128] on li "胡小姐/44111/PS0012" at bounding box center [353, 135] width 110 height 15
type input "胡小姐/44111/PS0012"
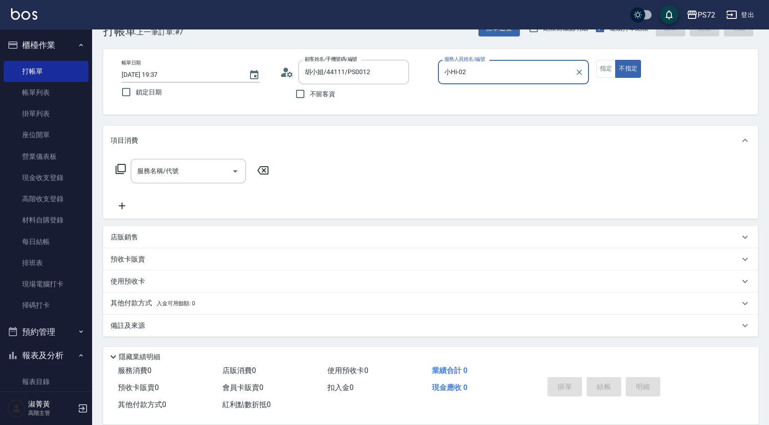
click at [529, 75] on input "小Hi-02" at bounding box center [506, 72] width 129 height 16
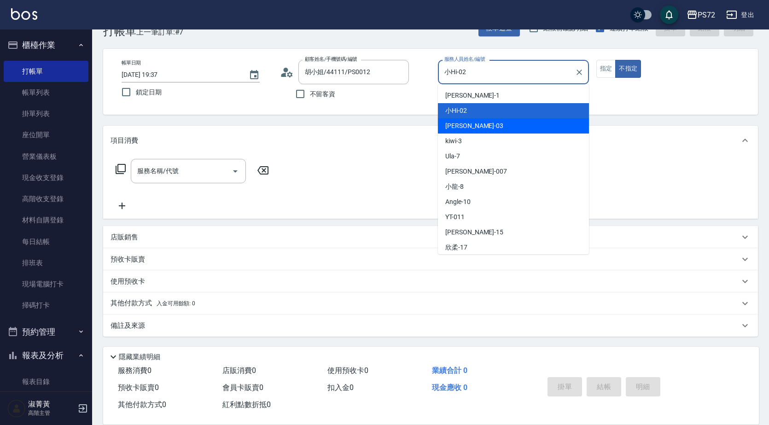
click at [478, 136] on div "kiwi -3" at bounding box center [513, 140] width 151 height 15
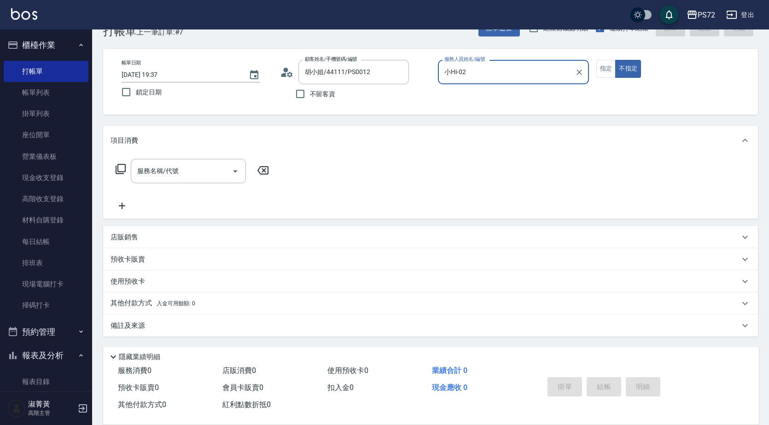
type input "kiwi-3"
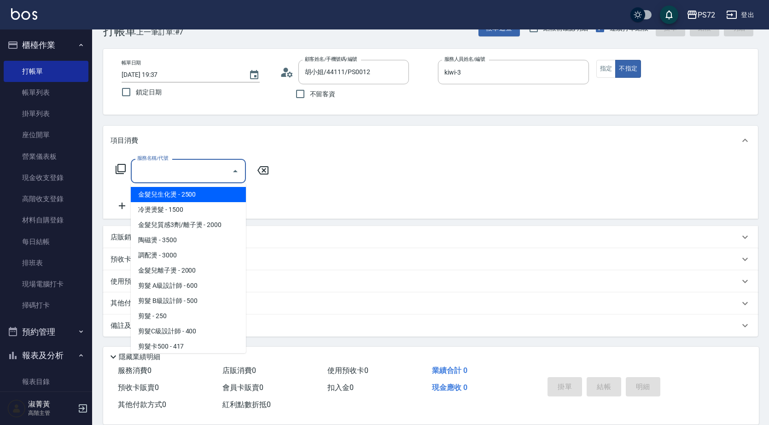
click at [185, 168] on input "服務名稱/代號" at bounding box center [181, 171] width 93 height 16
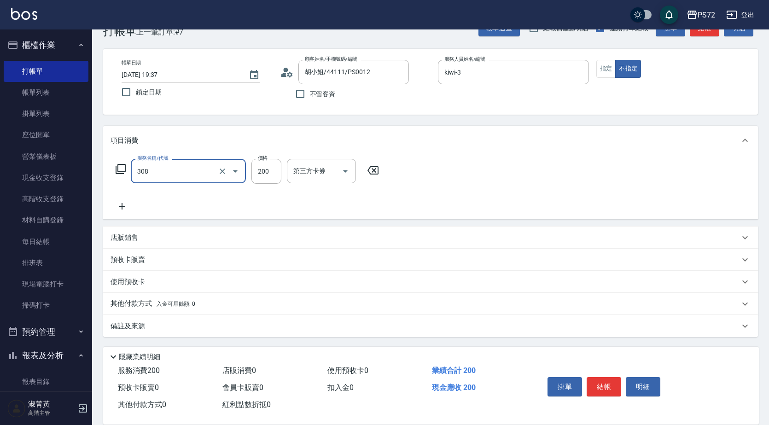
type input "學生剪髮(UP)(308)"
type input "350"
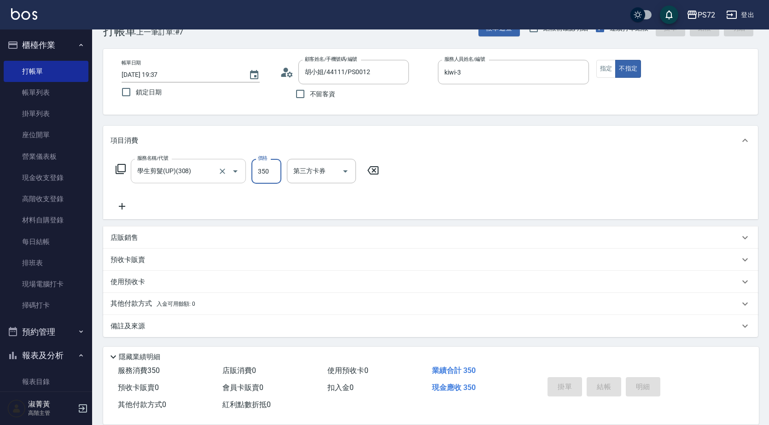
type input "[DATE] 19:38"
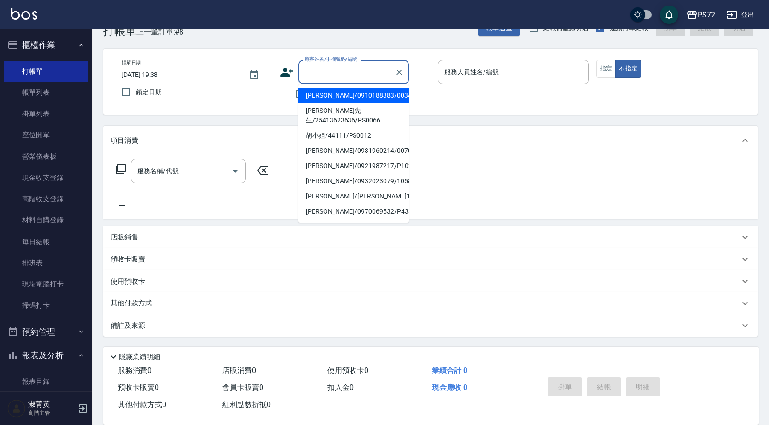
drag, startPoint x: 320, startPoint y: 74, endPoint x: 281, endPoint y: 113, distance: 55.7
click at [321, 74] on input "顧客姓名/手機號碼/編號" at bounding box center [346, 72] width 88 height 16
click at [402, 72] on icon "Clear" at bounding box center [398, 72] width 9 height 9
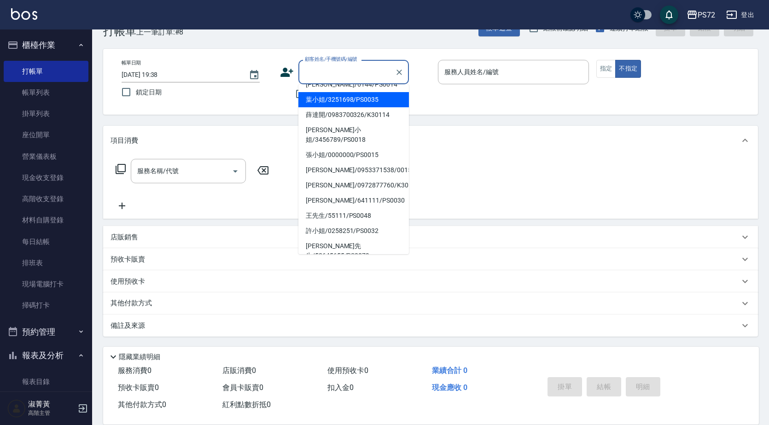
scroll to position [141, 0]
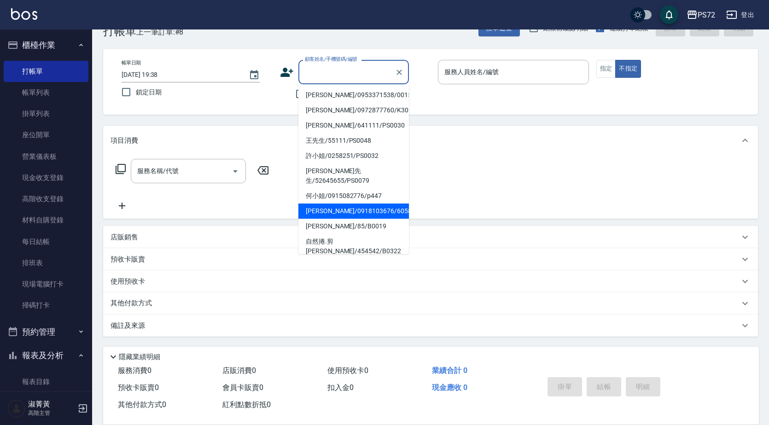
click at [325, 203] on li "[PERSON_NAME]/0918103676/6058" at bounding box center [353, 210] width 110 height 15
type input "[PERSON_NAME]/0918103676/6058"
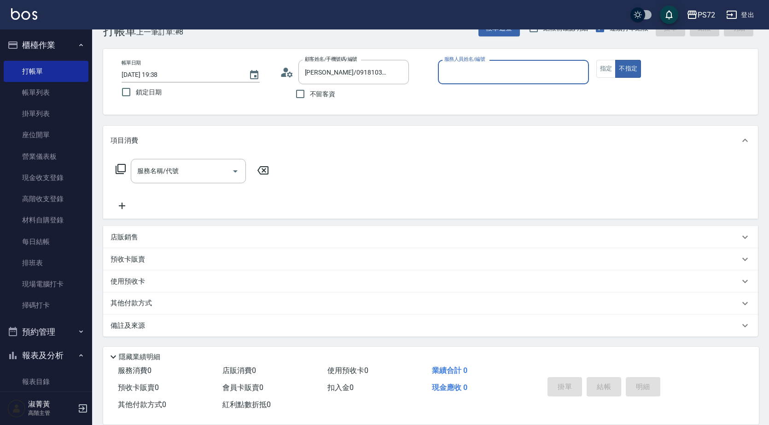
type input "[PERSON_NAME]-1"
click at [372, 76] on input "[PERSON_NAME]/0918103676/6058" at bounding box center [346, 72] width 88 height 16
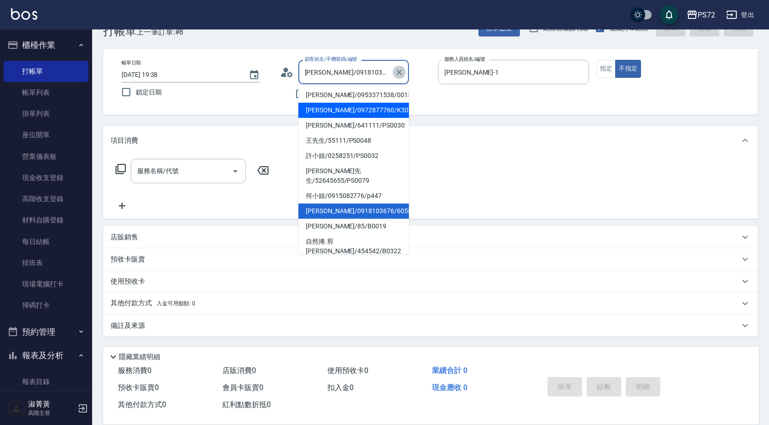
click at [402, 74] on icon "Clear" at bounding box center [398, 72] width 9 height 9
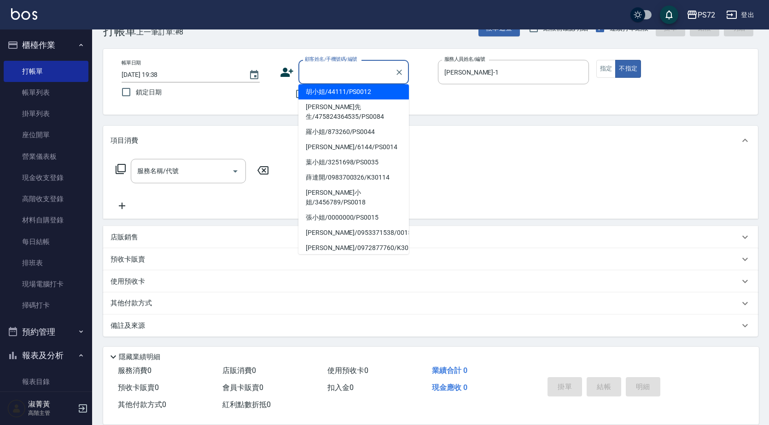
click at [368, 73] on input "顧客姓名/手機號碼/編號" at bounding box center [346, 72] width 88 height 16
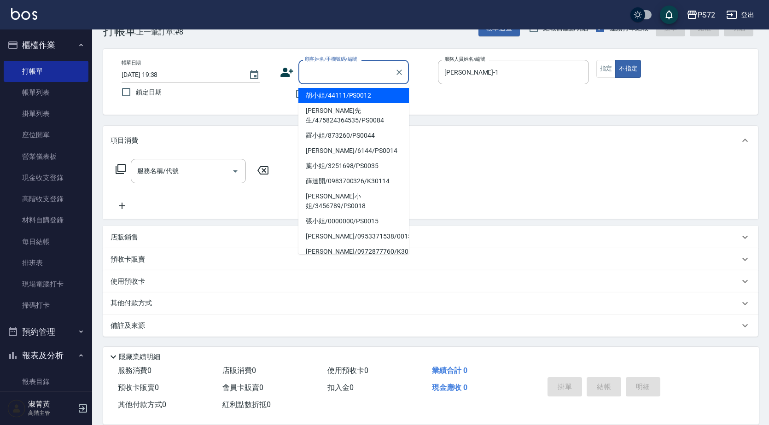
click at [368, 73] on input "顧客姓名/手機號碼/編號" at bounding box center [346, 72] width 88 height 16
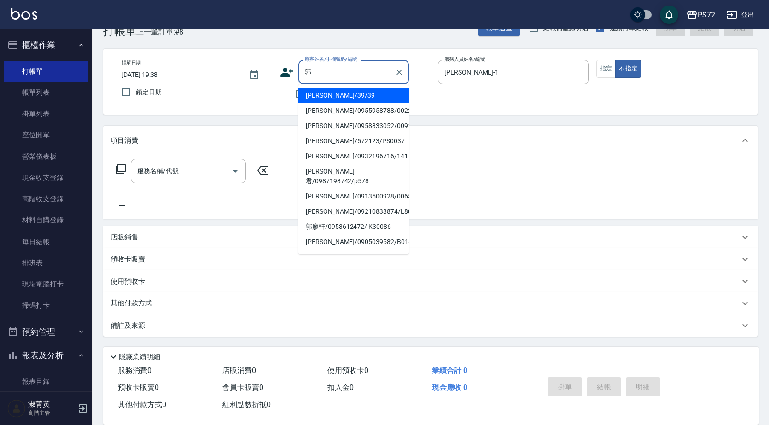
click at [343, 143] on li "[PERSON_NAME]/572123/PS0037" at bounding box center [353, 140] width 110 height 15
type input "[PERSON_NAME]/572123/PS0037"
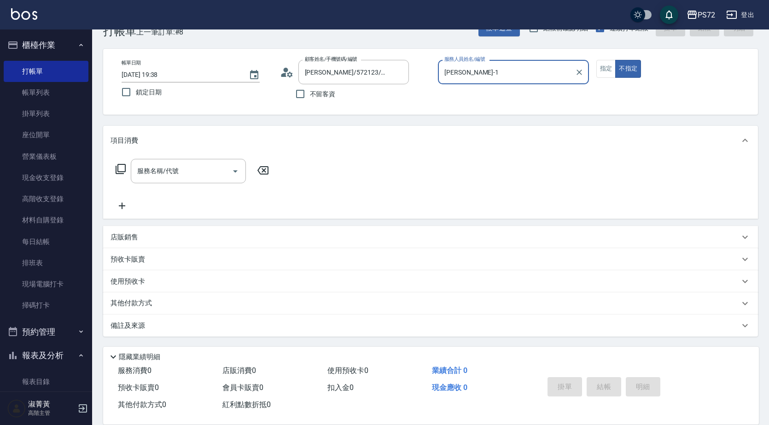
type input "kiwi-3"
click at [478, 76] on input "kiwi-3" at bounding box center [506, 72] width 129 height 16
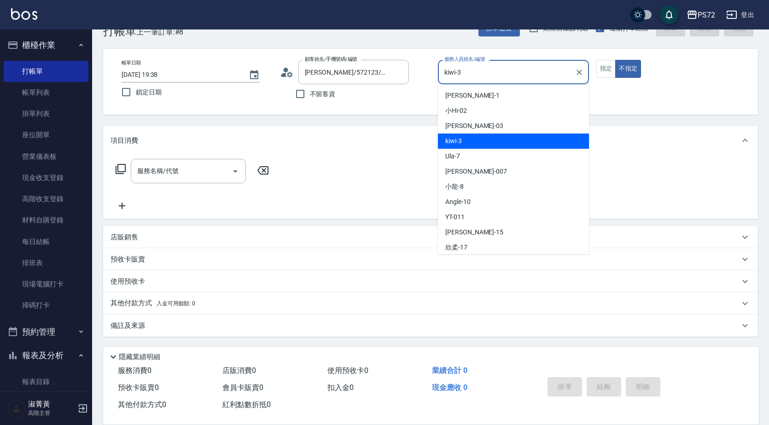
click at [405, 160] on div "服務名稱/代號 服務名稱/代號" at bounding box center [430, 187] width 655 height 64
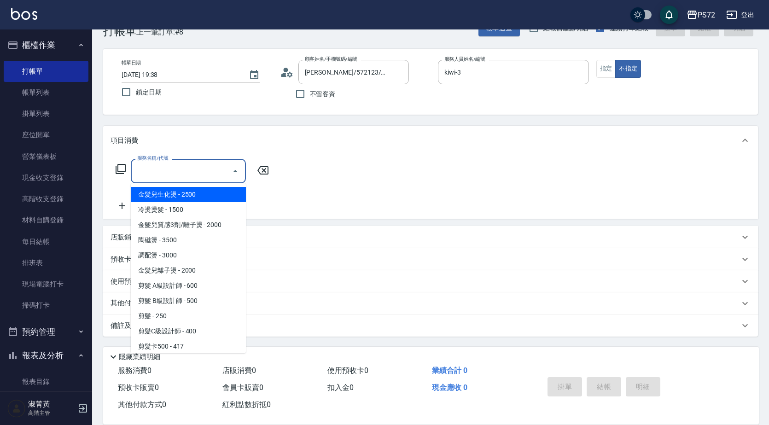
drag, startPoint x: 144, startPoint y: 175, endPoint x: 138, endPoint y: 178, distance: 7.2
click at [139, 178] on input "服務名稱/代號" at bounding box center [181, 171] width 93 height 16
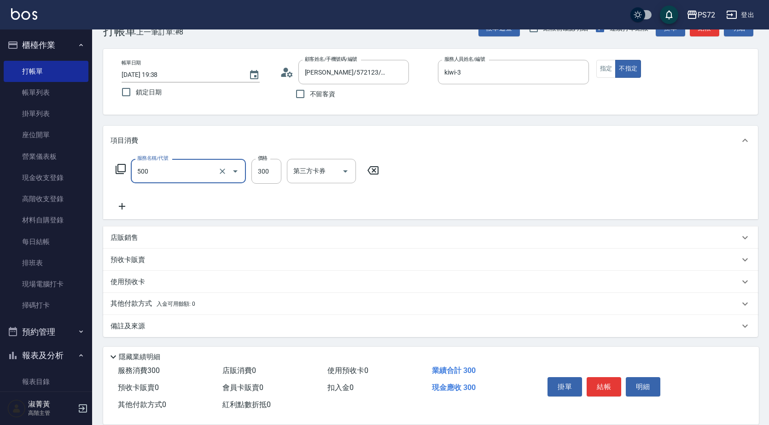
type input "洗髮(A級)(500)"
type input "350"
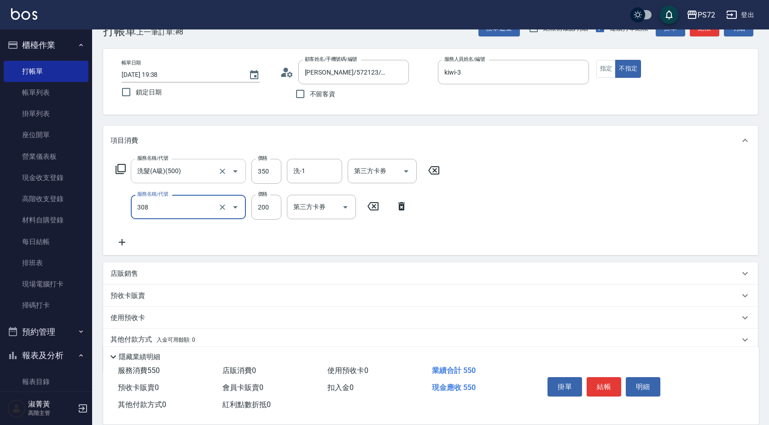
type input "學生剪髮(UP)(308)"
type input "350"
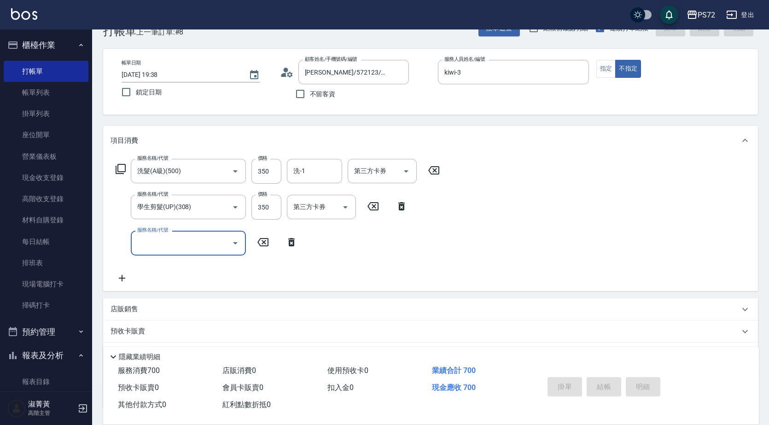
type input "[DATE] 19:39"
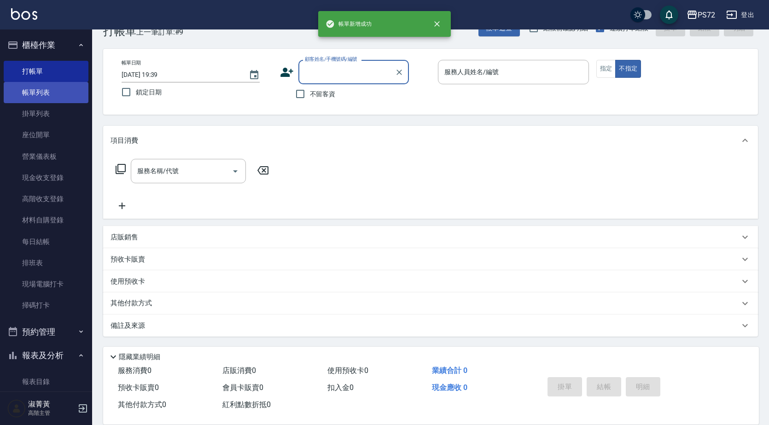
click at [44, 90] on link "帳單列表" at bounding box center [46, 92] width 85 height 21
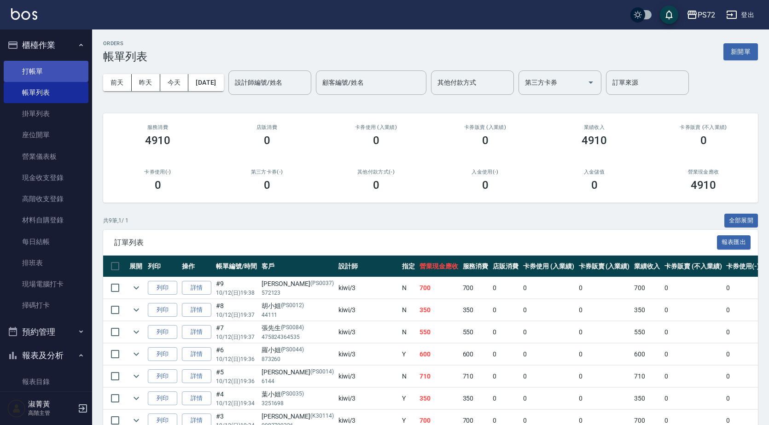
click at [48, 70] on link "打帳單" at bounding box center [46, 71] width 85 height 21
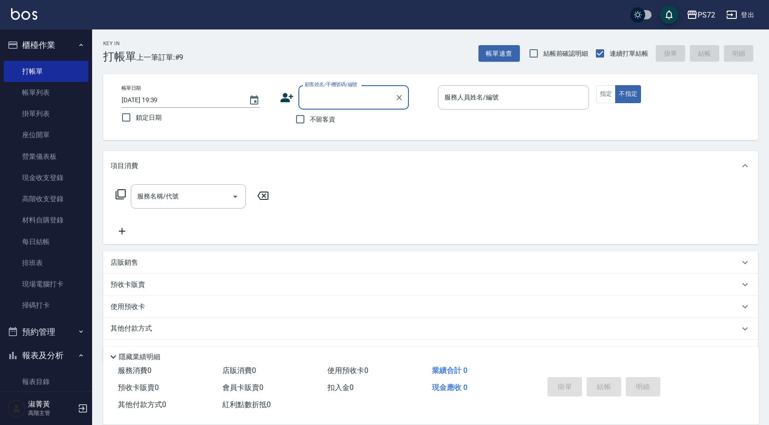
click at [337, 86] on label "顧客姓名/手機號碼/編號" at bounding box center [331, 84] width 52 height 7
click at [337, 89] on input "顧客姓名/手機號碼/編號" at bounding box center [346, 97] width 88 height 16
click at [336, 87] on label "顧客姓名/手機號碼/編號" at bounding box center [331, 84] width 52 height 7
click at [336, 89] on input "顧客姓名/手機號碼/編號" at bounding box center [346, 97] width 88 height 16
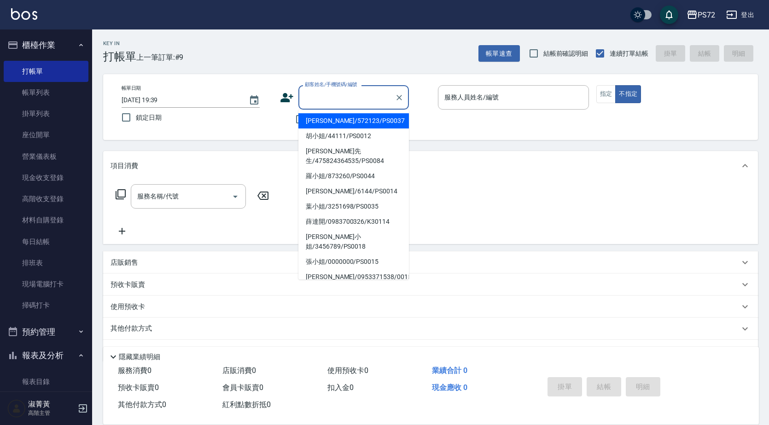
click at [332, 94] on input "顧客姓名/手機號碼/編號" at bounding box center [346, 97] width 88 height 16
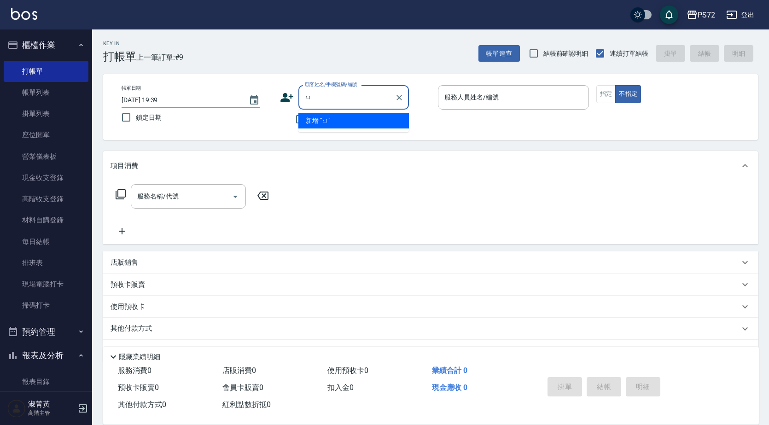
type input "郁"
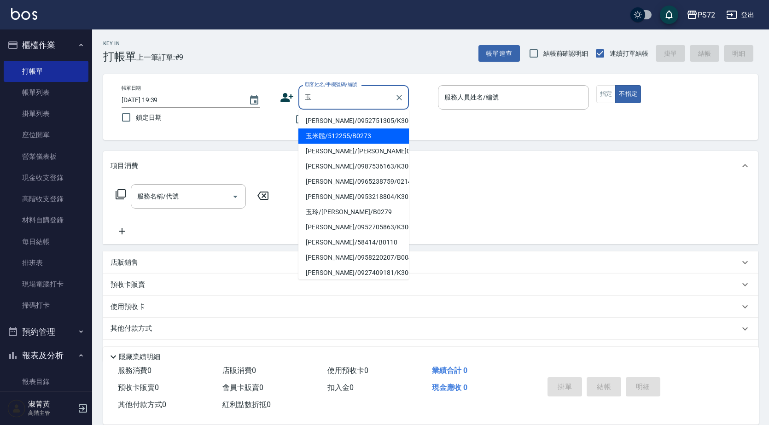
click at [376, 135] on li "玉米鬚/512255/B0273" at bounding box center [353, 135] width 110 height 15
type input "玉米鬚/512255/B0273"
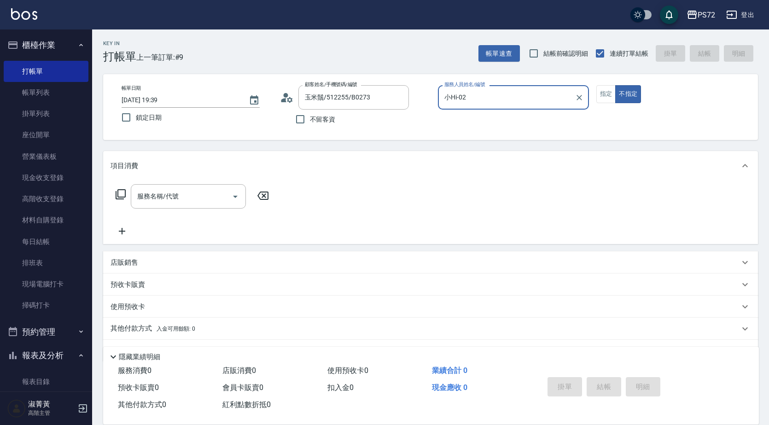
click at [457, 100] on input "小Hi-02" at bounding box center [506, 97] width 129 height 16
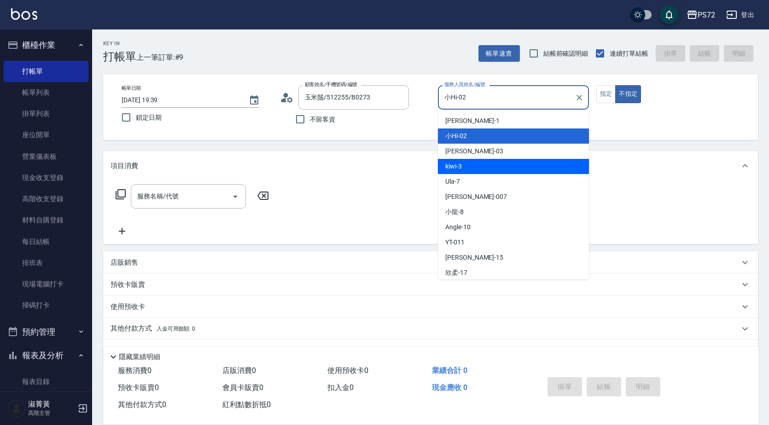
click at [461, 162] on span "kiwi -3" at bounding box center [453, 167] width 17 height 10
type input "kiwi-3"
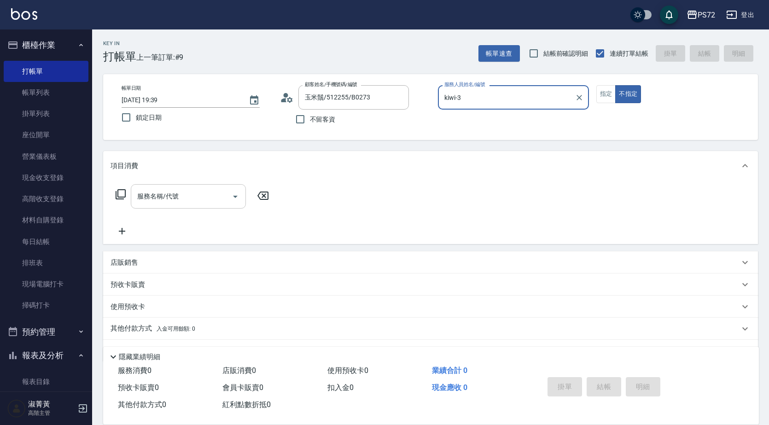
click at [157, 201] on input "服務名稱/代號" at bounding box center [181, 196] width 93 height 16
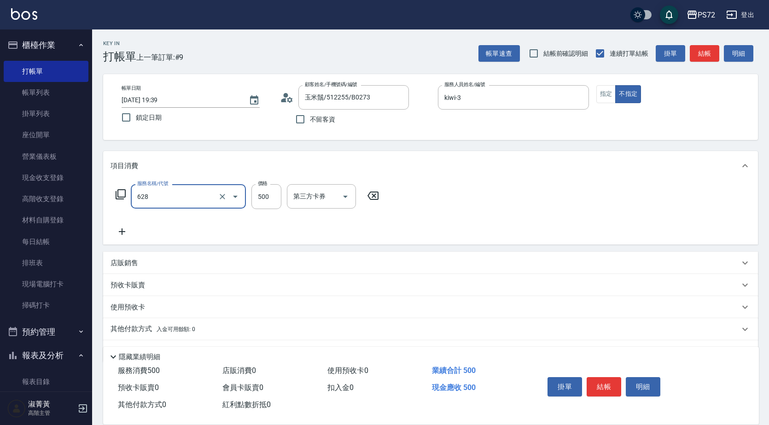
type input "寶齡舒醒清潔500(628)"
type input "600"
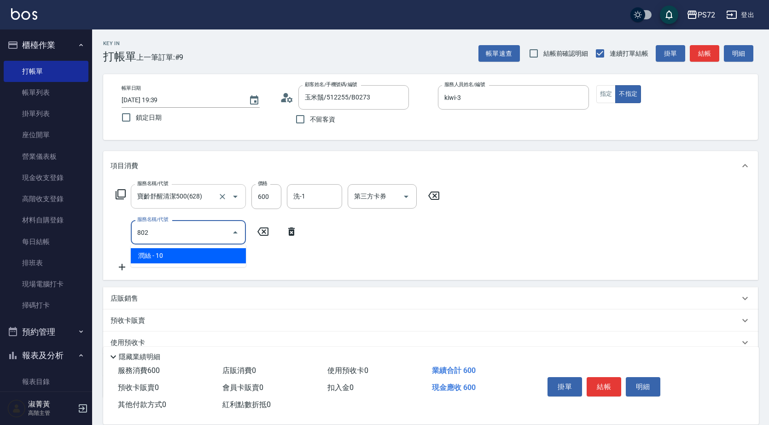
type input "潤絲(802)"
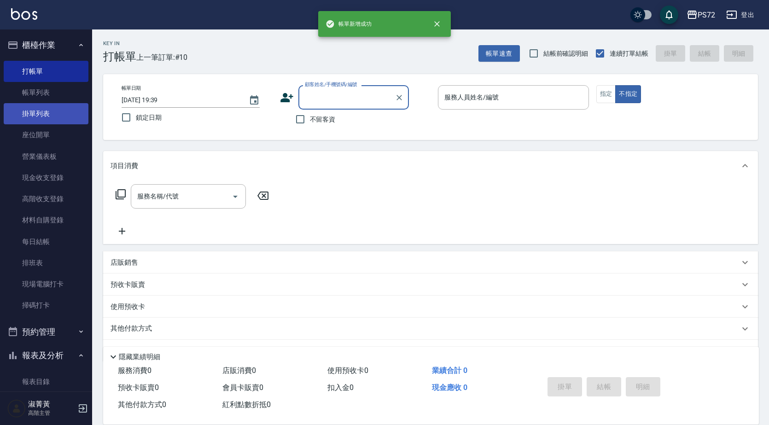
click at [50, 104] on link "掛單列表" at bounding box center [46, 113] width 85 height 21
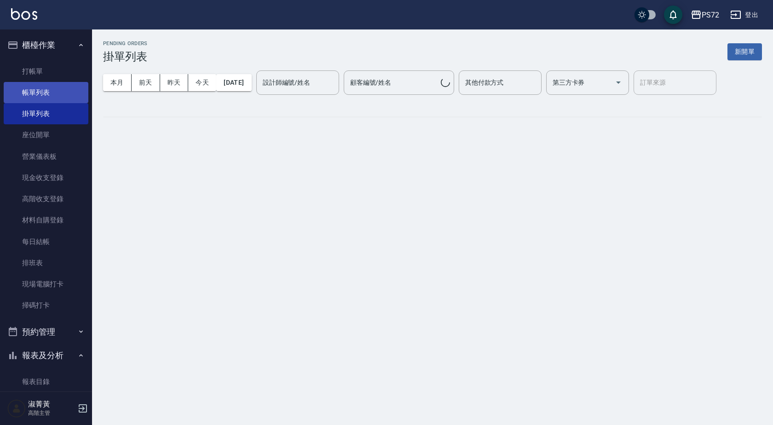
click at [48, 91] on link "帳單列表" at bounding box center [46, 92] width 85 height 21
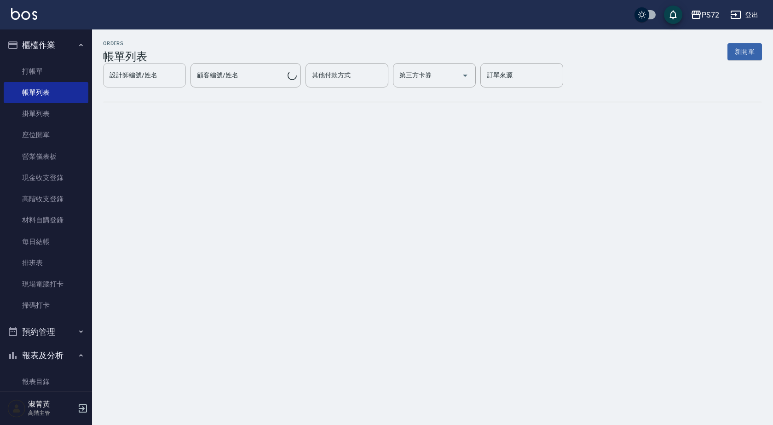
click at [182, 75] on input "設計師編號/姓名" at bounding box center [144, 75] width 75 height 16
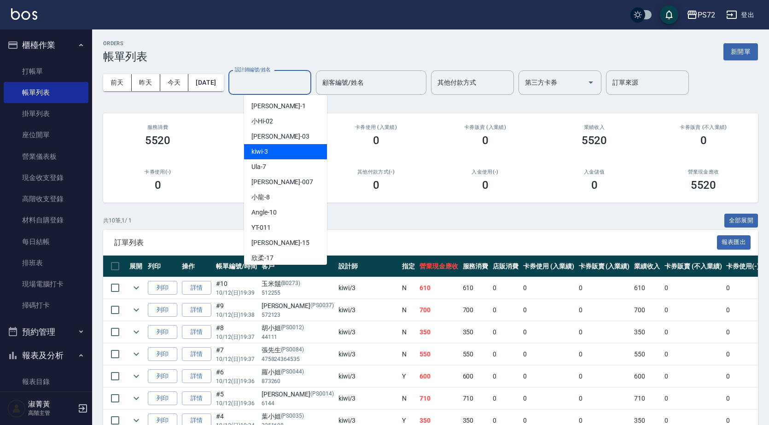
click at [276, 155] on div "kiwi -3" at bounding box center [285, 151] width 83 height 15
type input "kiwi-3"
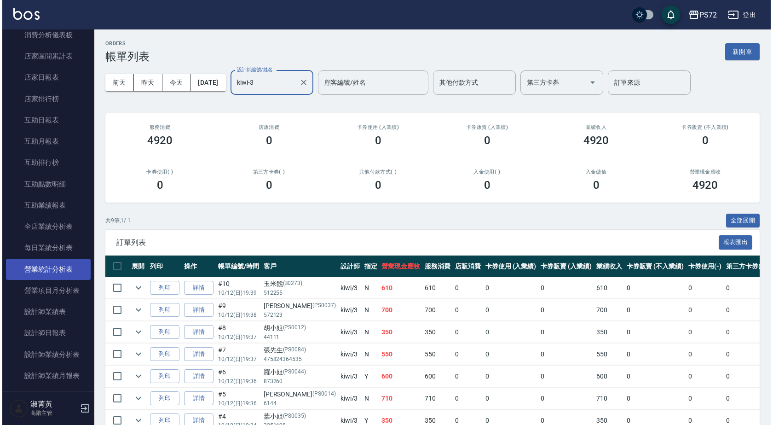
scroll to position [368, 0]
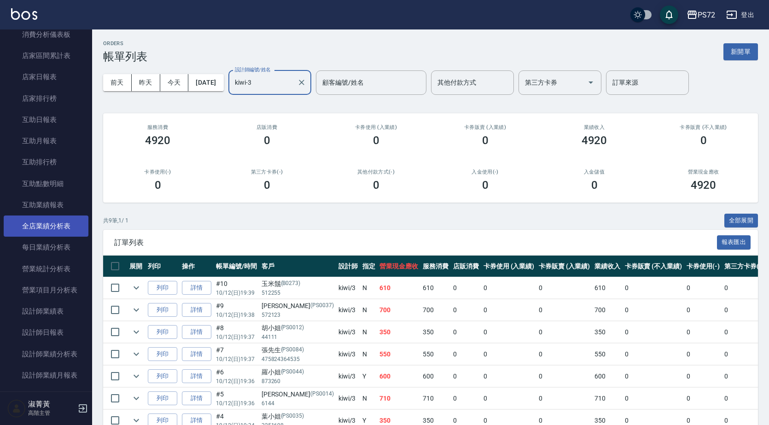
click at [61, 232] on link "全店業績分析表" at bounding box center [46, 225] width 85 height 21
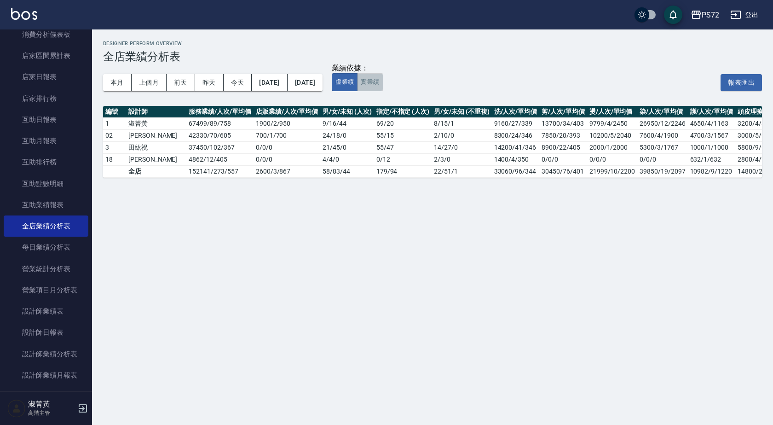
click at [383, 87] on button "實業績" at bounding box center [370, 82] width 26 height 18
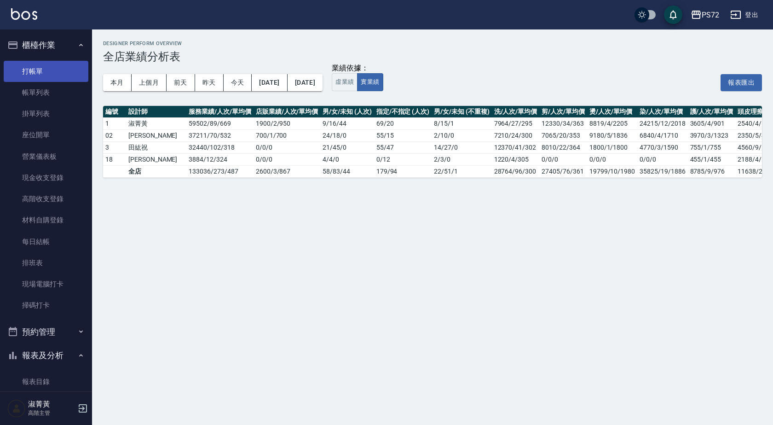
click at [48, 64] on link "打帳單" at bounding box center [46, 71] width 85 height 21
